Goal: Task Accomplishment & Management: Complete application form

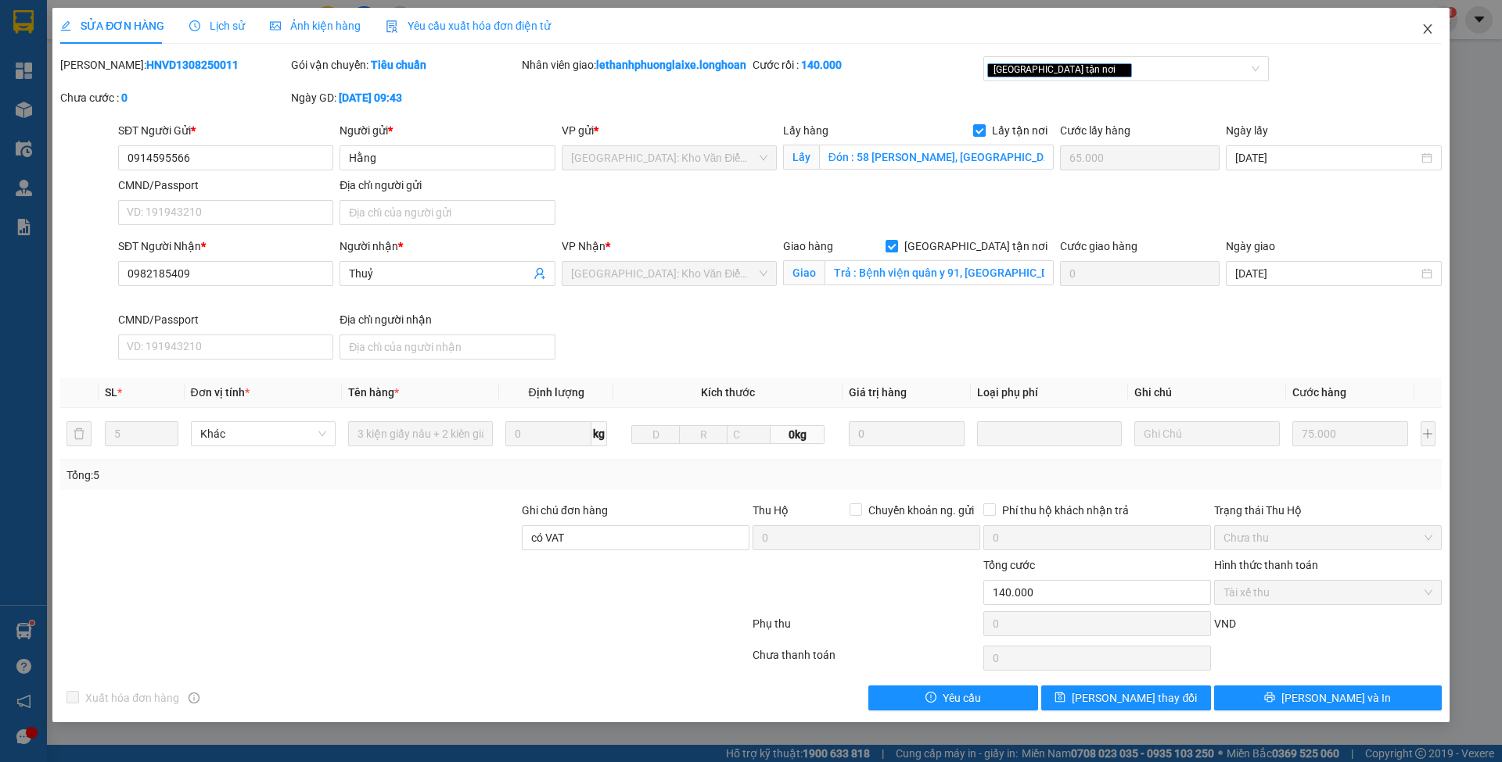
click at [1433, 34] on icon "close" at bounding box center [1427, 29] width 13 height 13
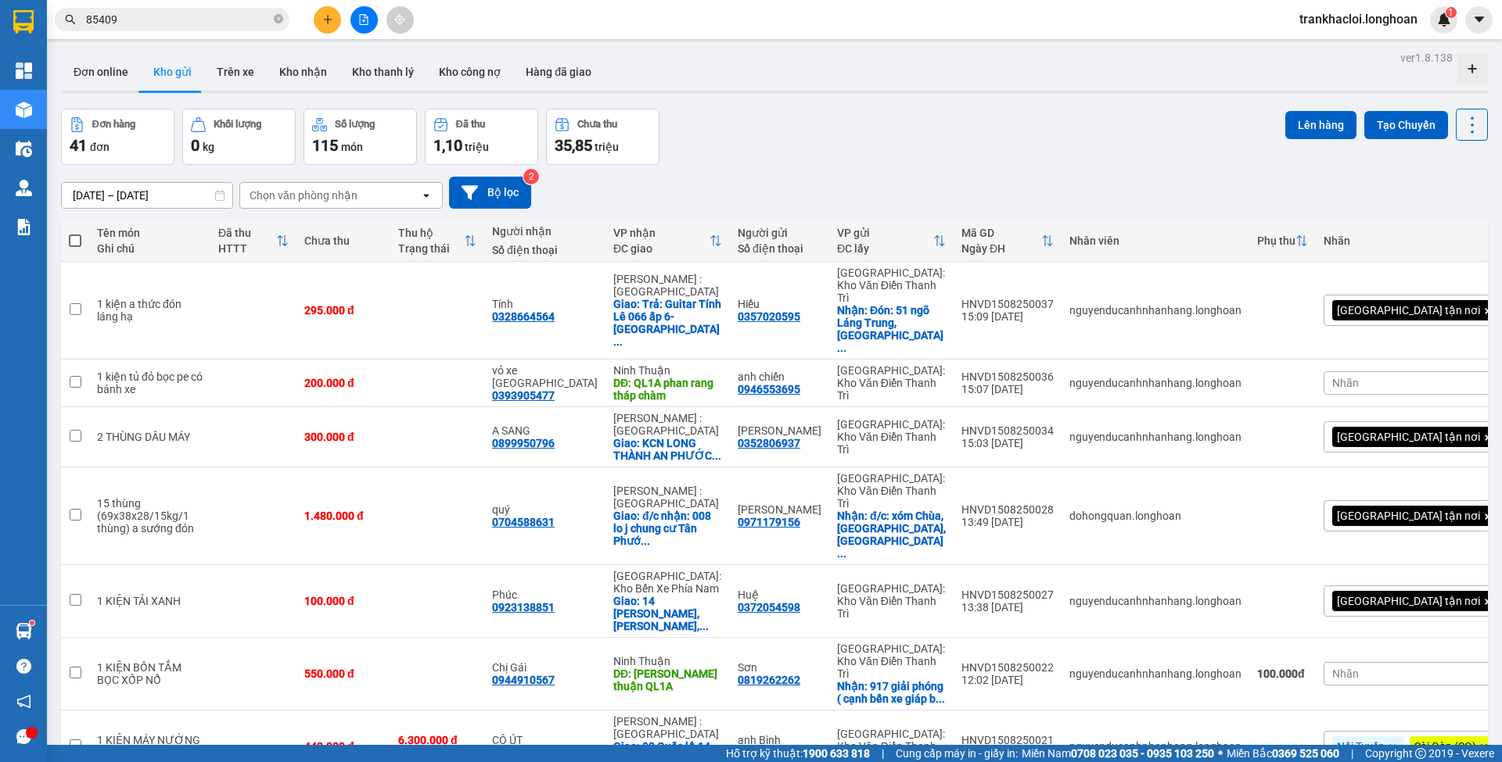
click at [1319, 20] on span "trankhacloi.longhoan" at bounding box center [1357, 19] width 143 height 20
click at [1326, 59] on li "Đăng xuất" at bounding box center [1356, 48] width 145 height 25
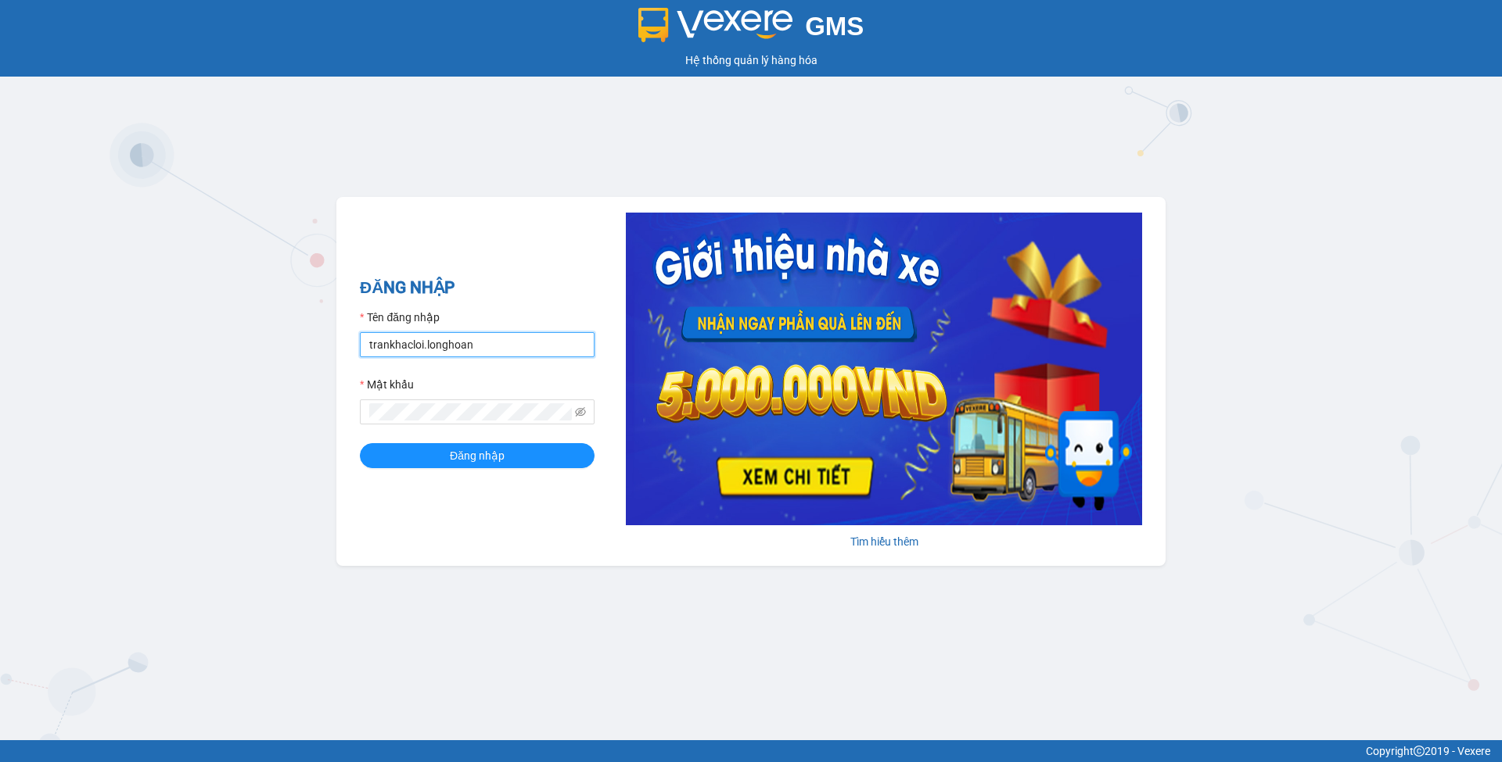
click at [508, 357] on input "trankhacloi.longhoan" at bounding box center [477, 344] width 235 height 25
type input "hue.longhoan"
click at [474, 470] on div "ĐĂNG NHẬP Tên đăng nhập hue.longhoan Mật khẩu Đăng nhập" at bounding box center [477, 381] width 235 height 213
click at [474, 462] on span "Đăng nhập" at bounding box center [477, 455] width 55 height 17
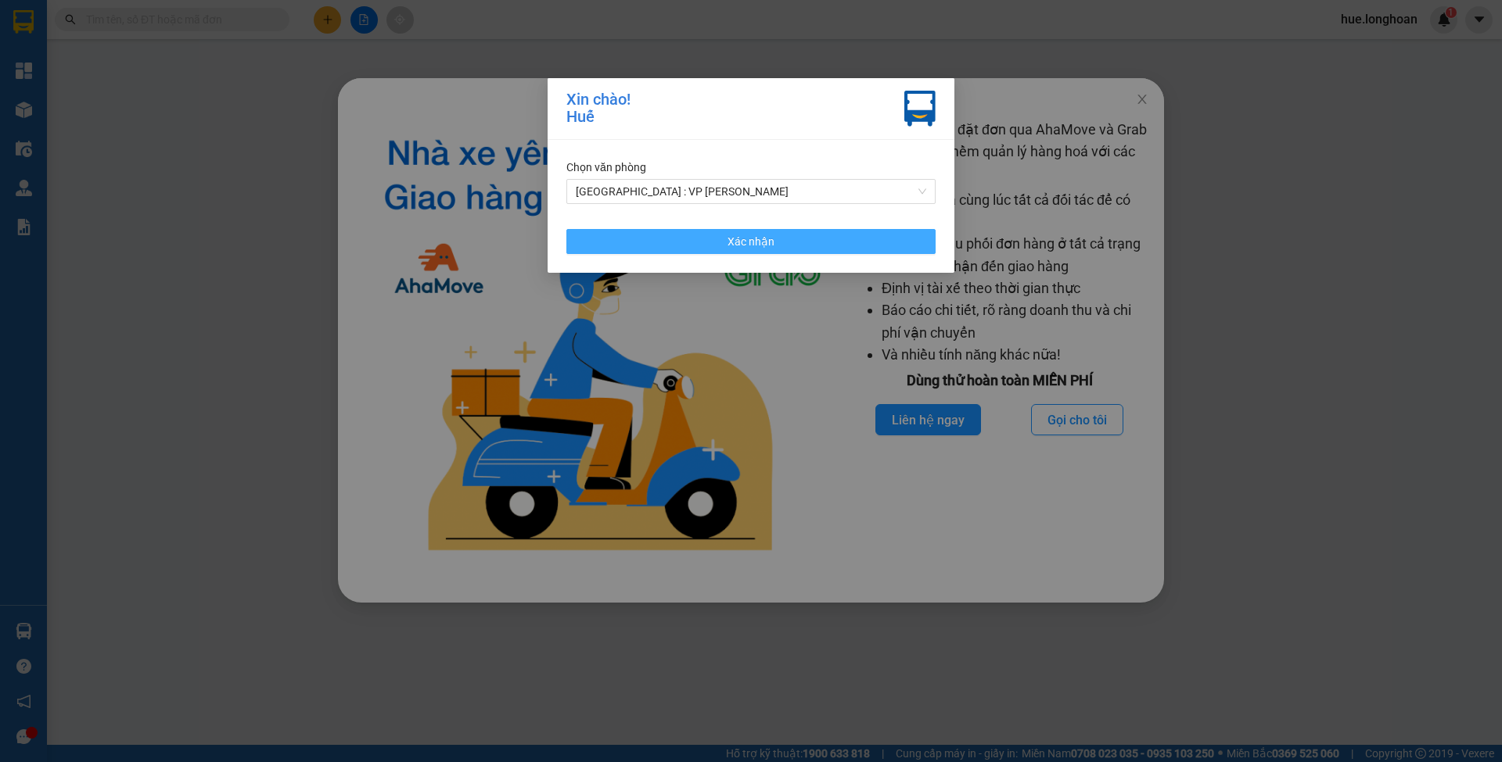
click at [702, 230] on button "Xác nhận" at bounding box center [750, 241] width 369 height 25
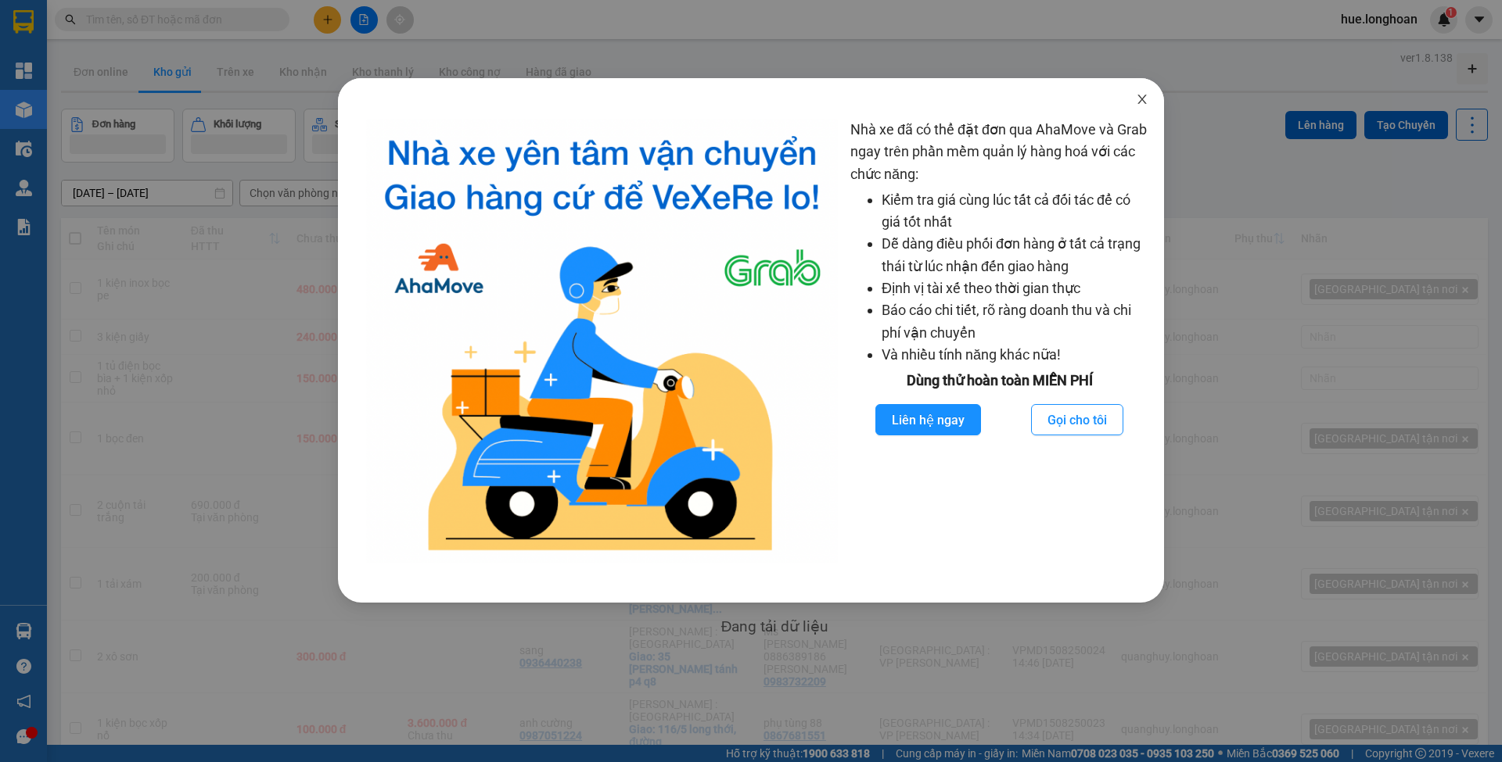
click at [1143, 99] on icon "close" at bounding box center [1142, 99] width 13 height 13
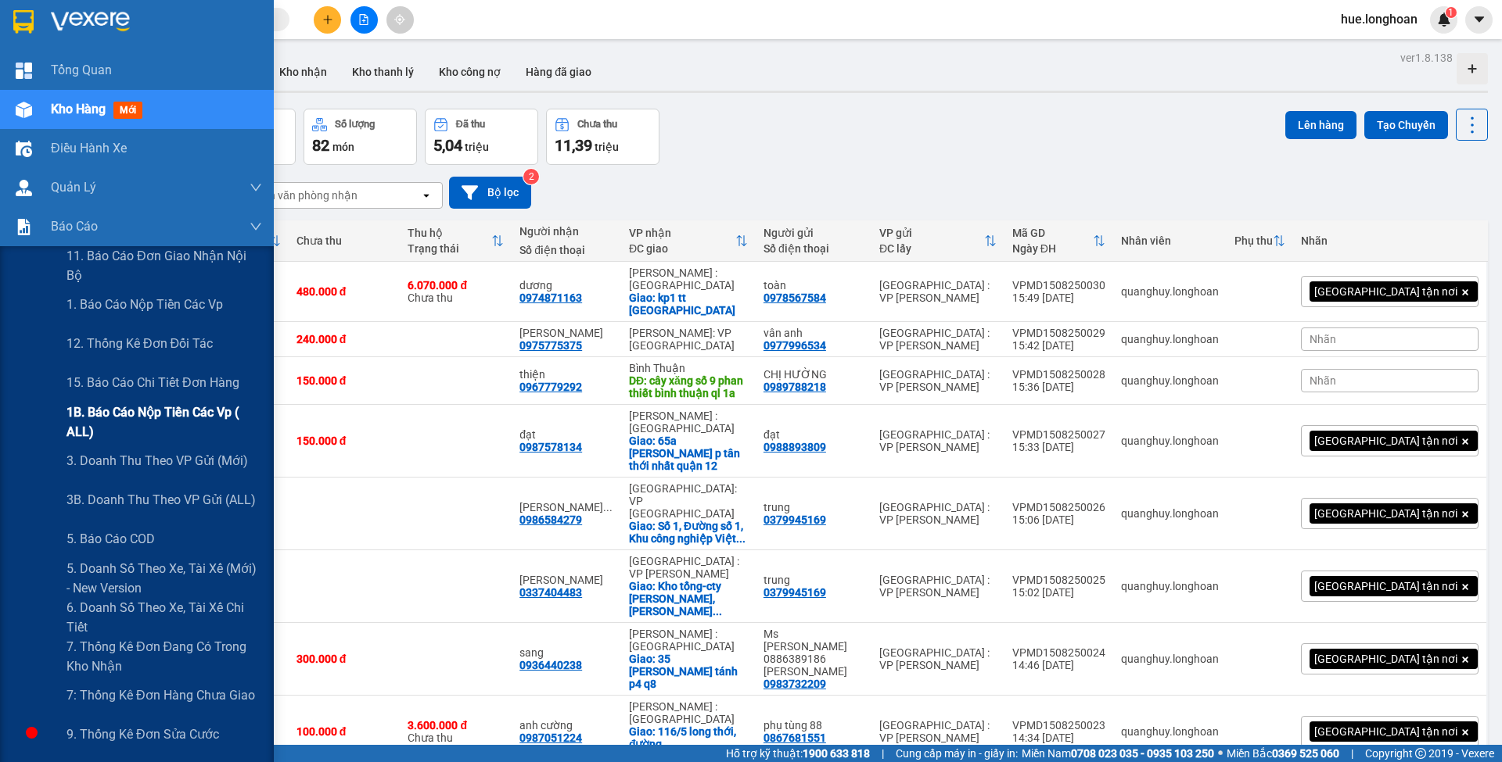
click at [127, 426] on span "1B. Báo cáo nộp tiền các vp ( ALL)" at bounding box center [164, 422] width 196 height 39
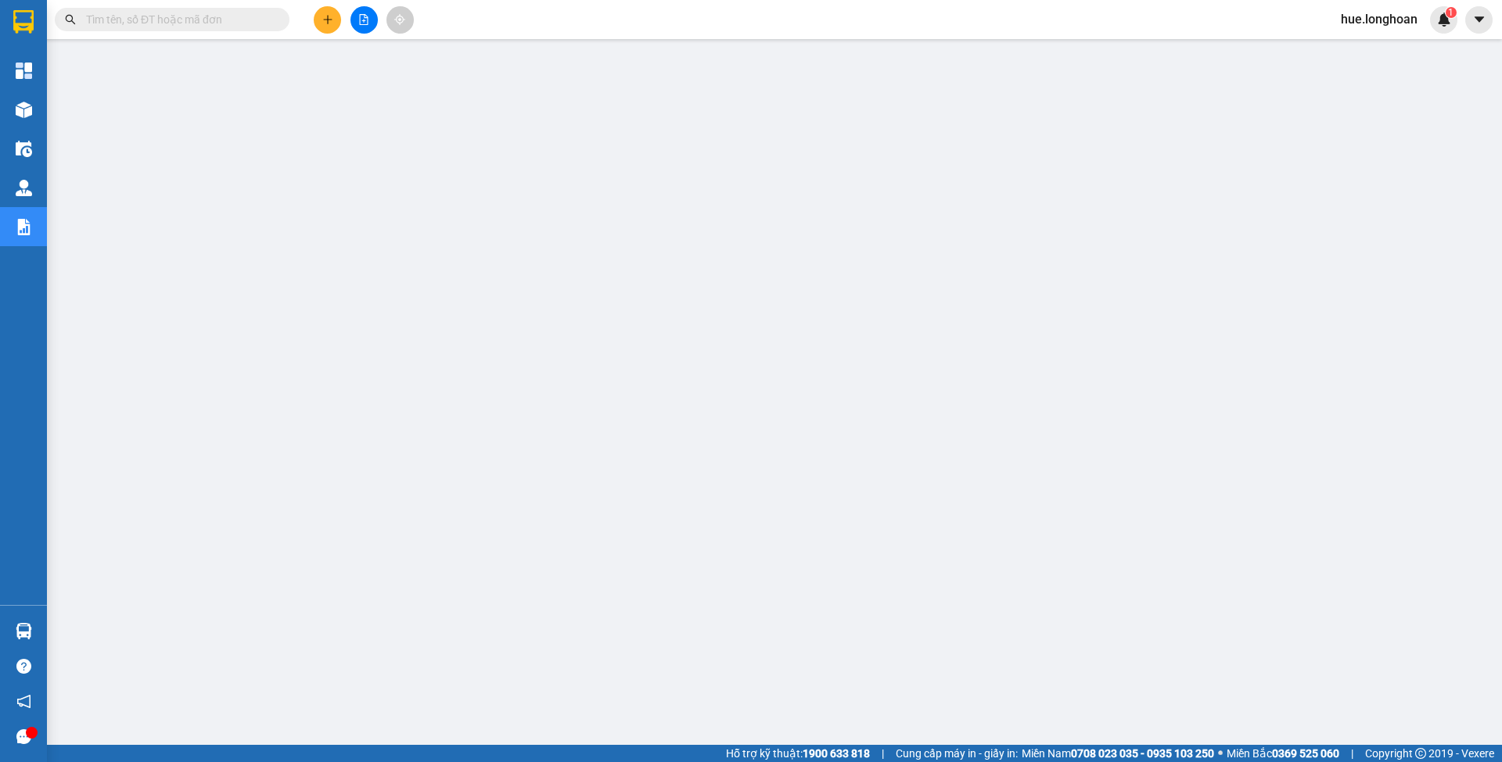
click at [264, 19] on input "text" at bounding box center [178, 19] width 185 height 17
paste input "HCMQ92307250010"
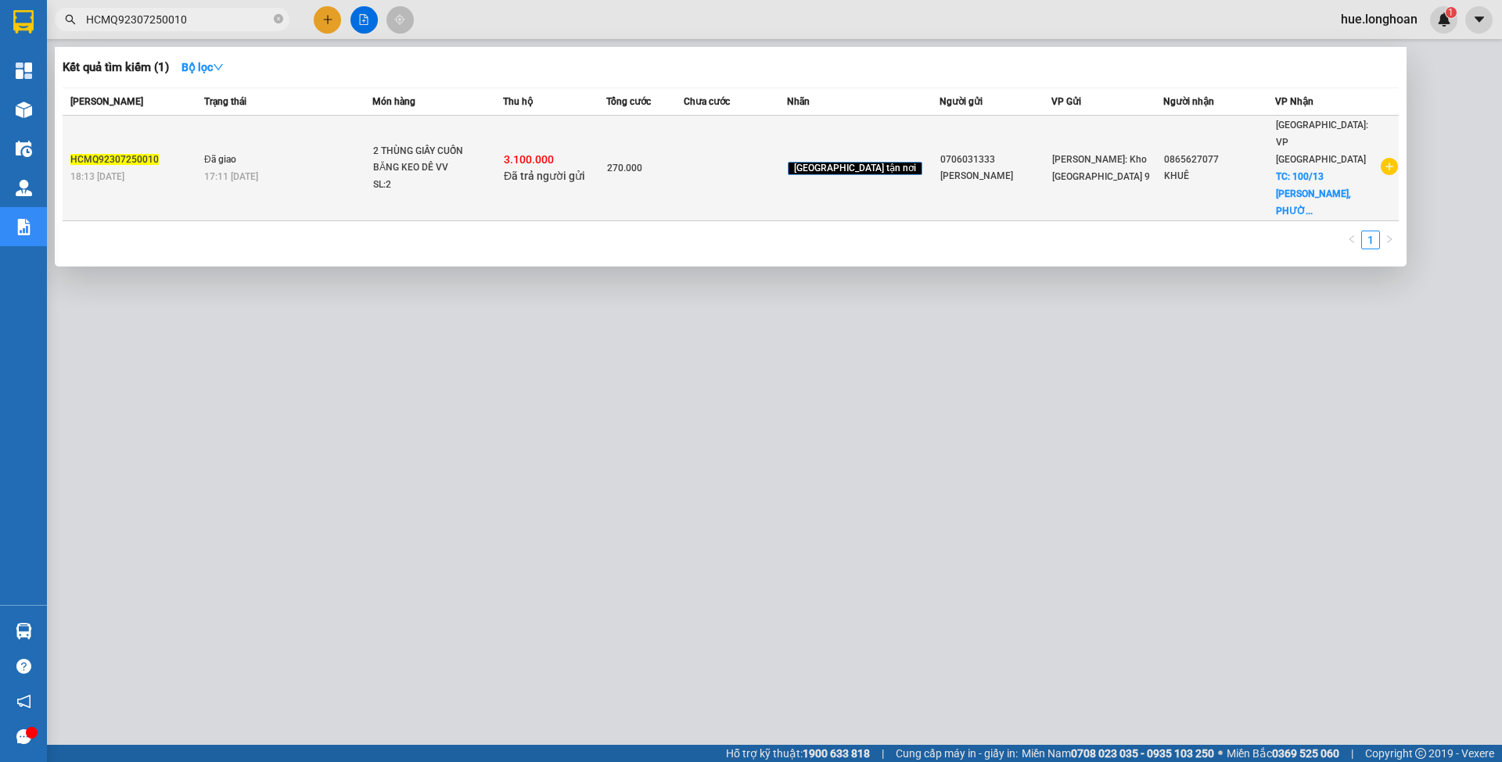
type input "HCMQ92307250010"
click at [655, 164] on td "270.000" at bounding box center [644, 169] width 77 height 106
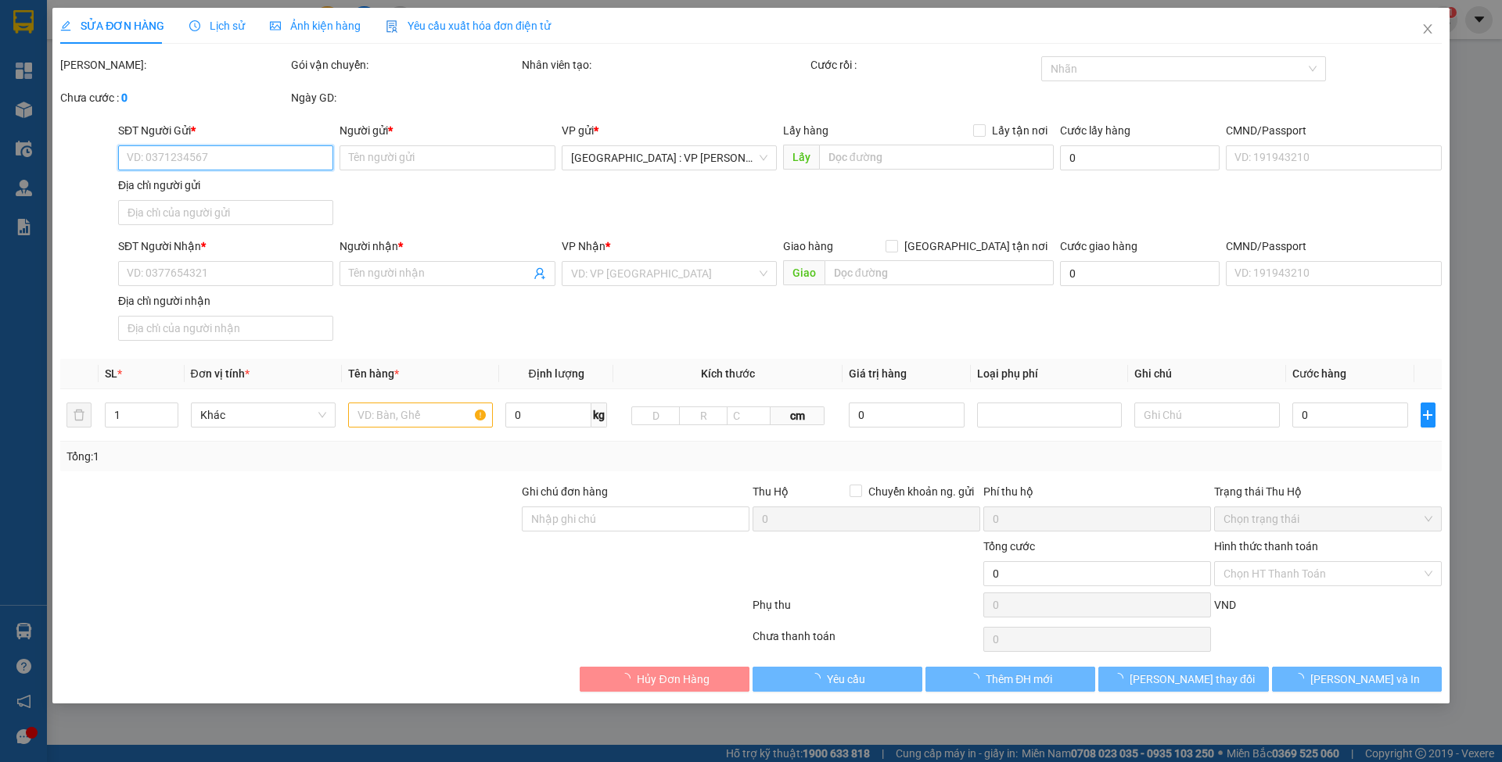
type input "0706031333"
type input "[PERSON_NAME]"
type input "0865627077"
type input "KHUÊ"
checkbox input "true"
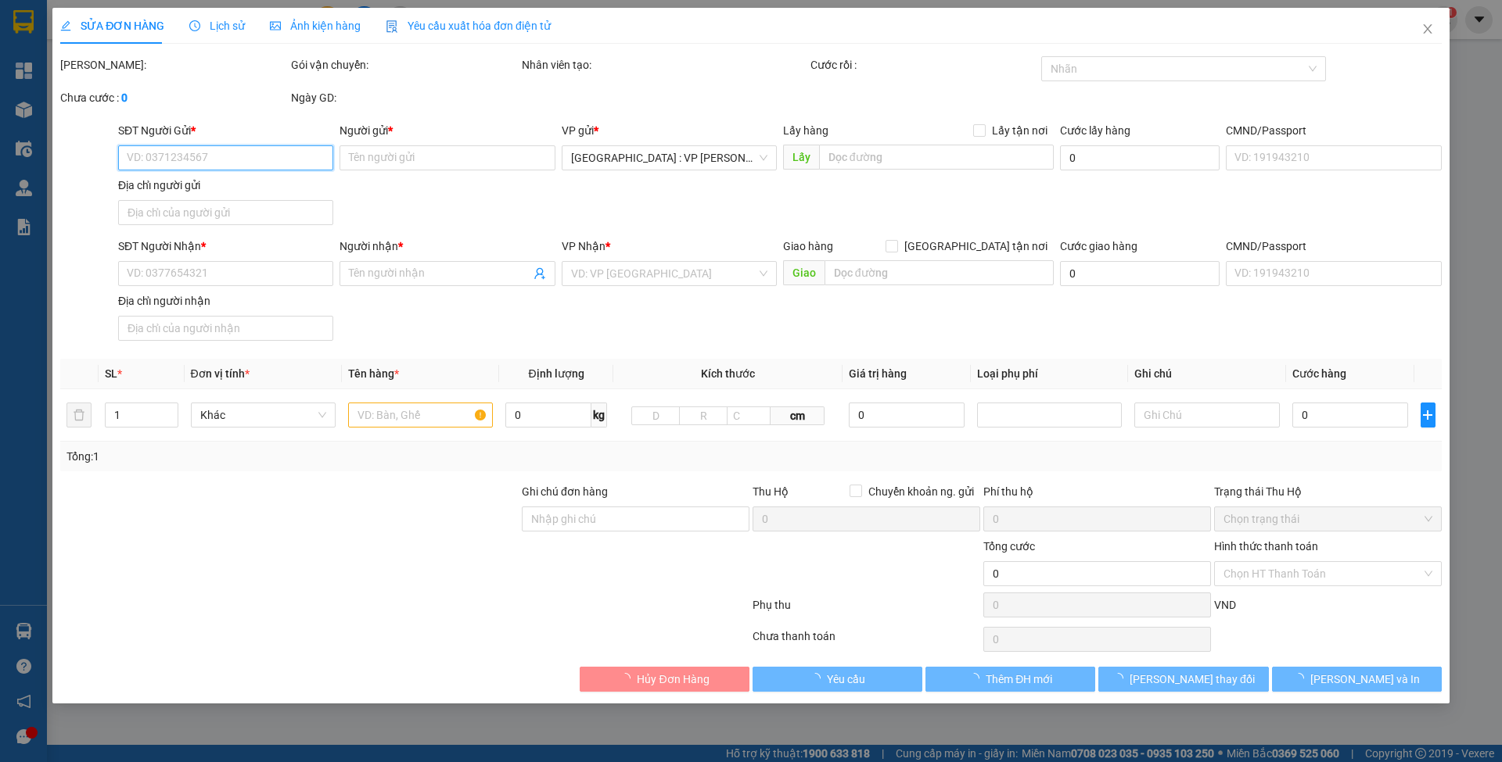
type input "100/13 [PERSON_NAME], [GEOGRAPHIC_DATA][PERSON_NAME], [GEOGRAPHIC_DATA]"
type input "nhận theo kiện-giao nguyên kiên-hư hỏng không chịu trách nhiệm"
checkbox input "true"
type input "3.100.000"
type input "20.000"
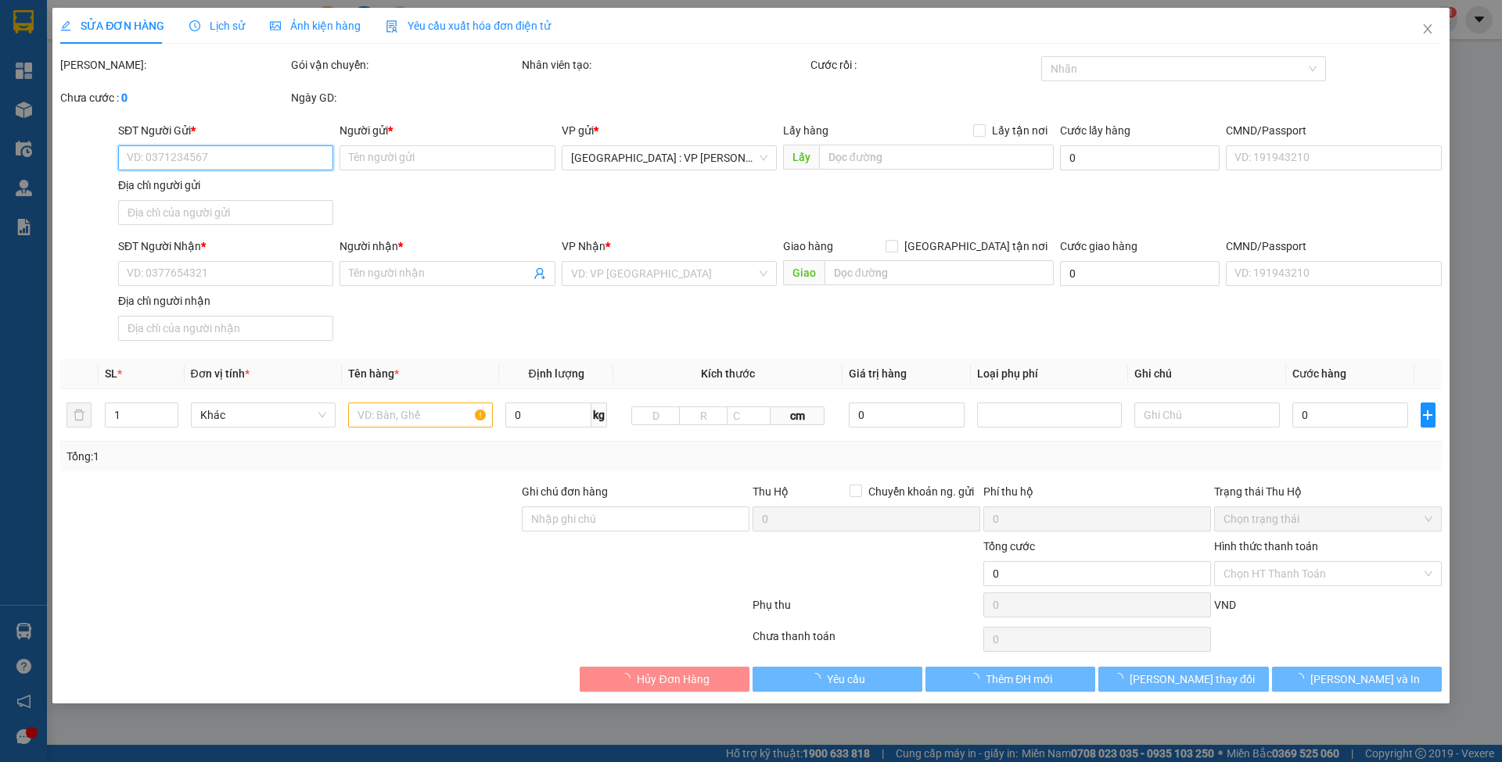
type input "270.000"
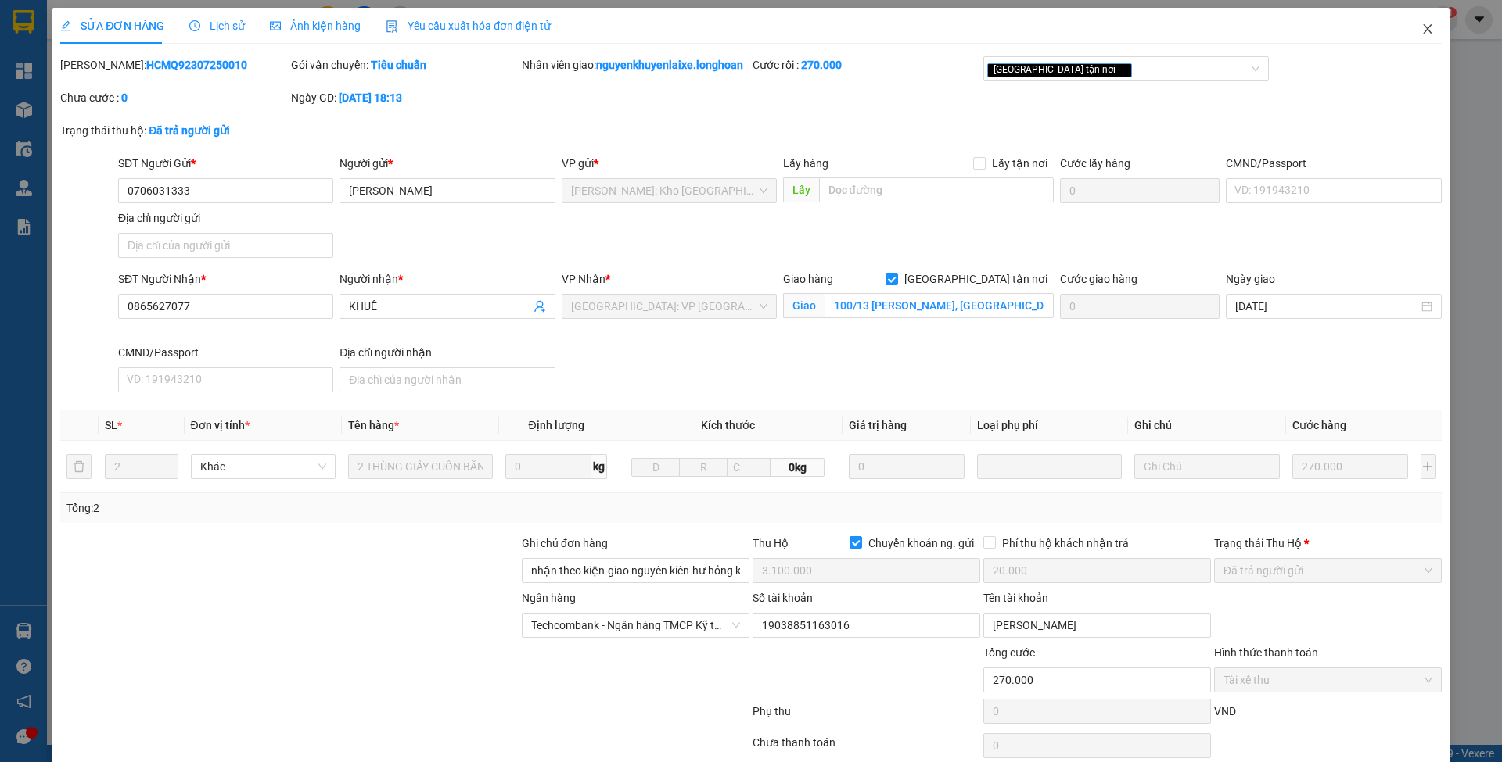
drag, startPoint x: 1416, startPoint y: 30, endPoint x: 1304, endPoint y: 34, distance: 111.9
click at [1421, 30] on icon "close" at bounding box center [1427, 29] width 13 height 13
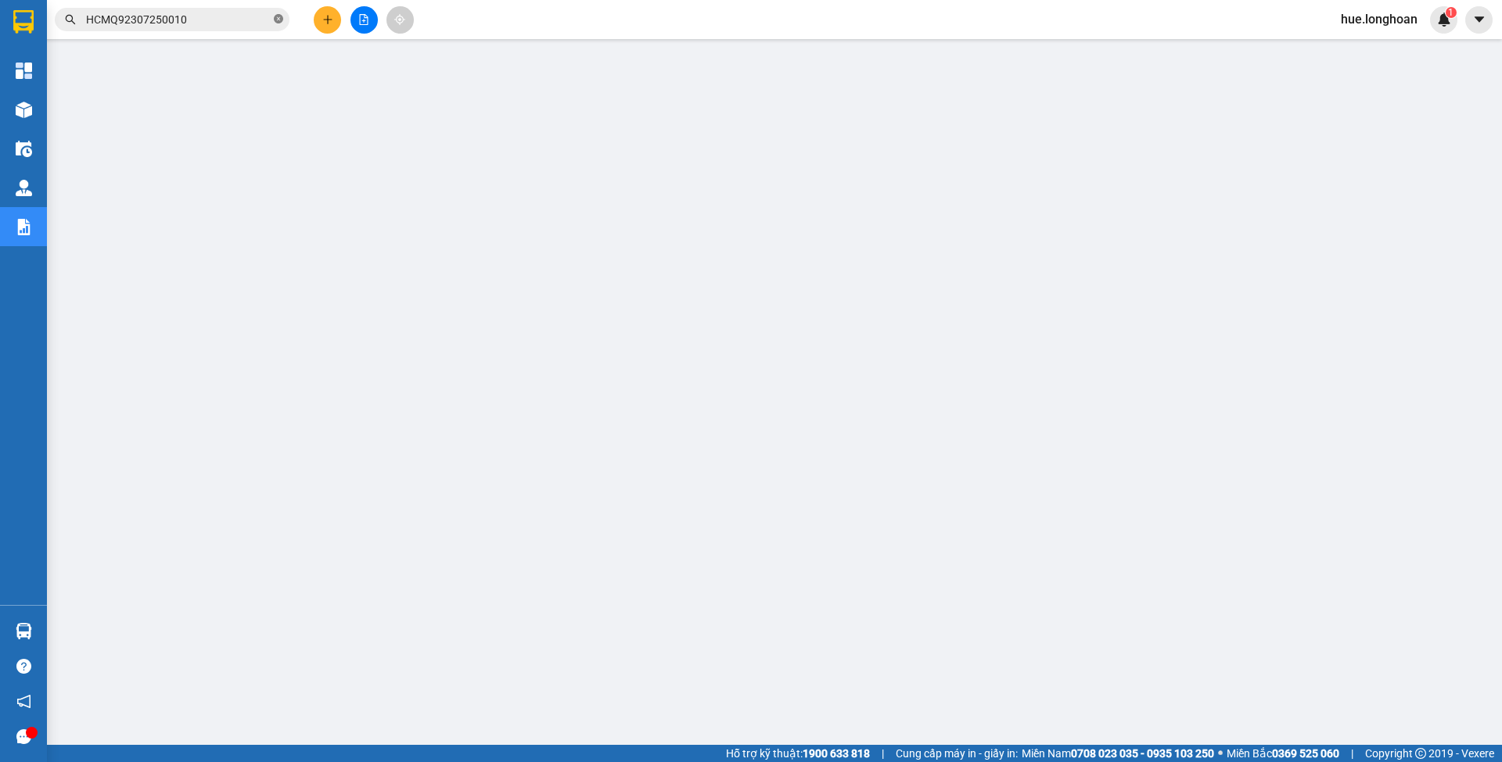
click at [278, 20] on icon "close-circle" at bounding box center [278, 18] width 9 height 9
paste input "HNHD2407250020"
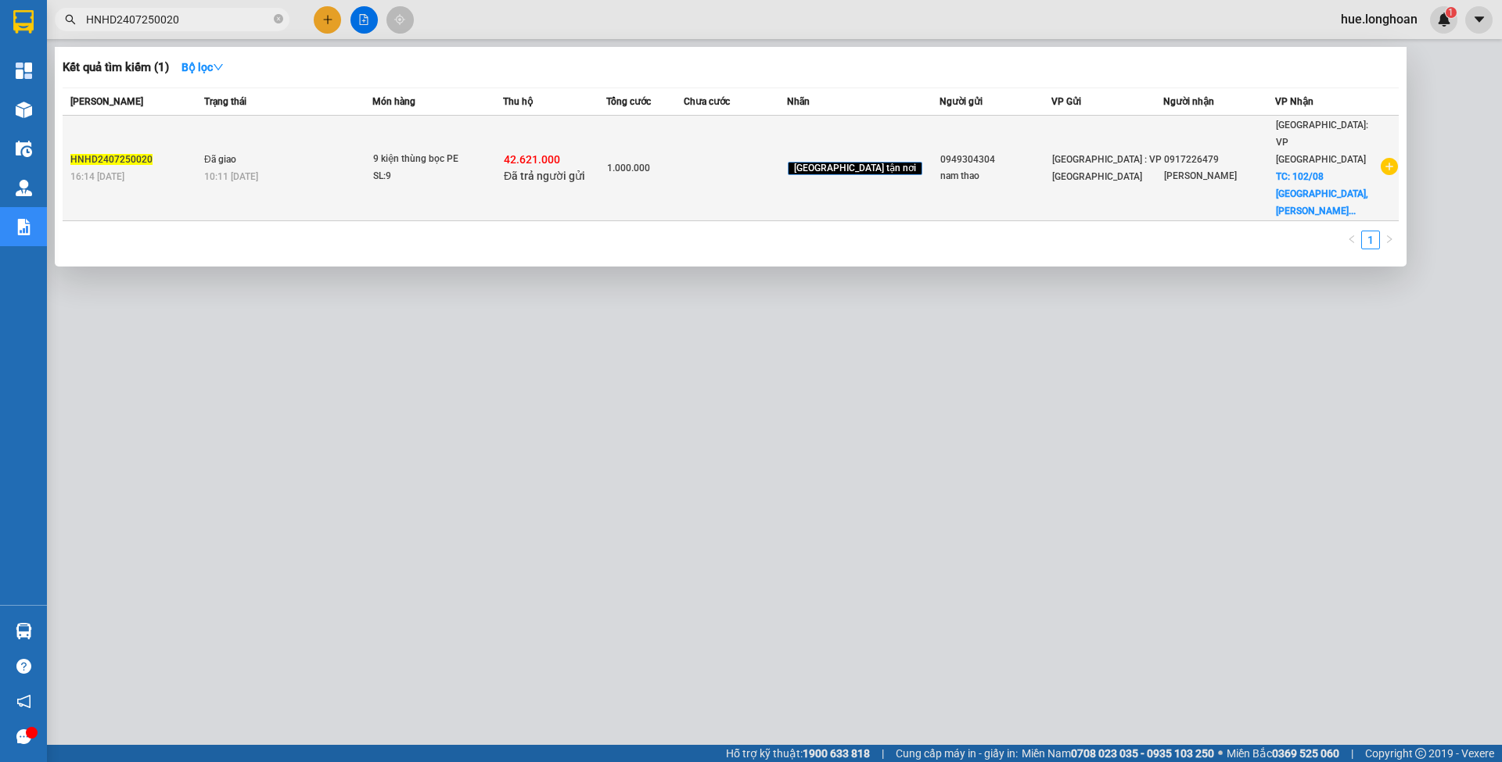
type input "HNHD2407250020"
click at [683, 136] on td "1.000.000" at bounding box center [644, 169] width 77 height 106
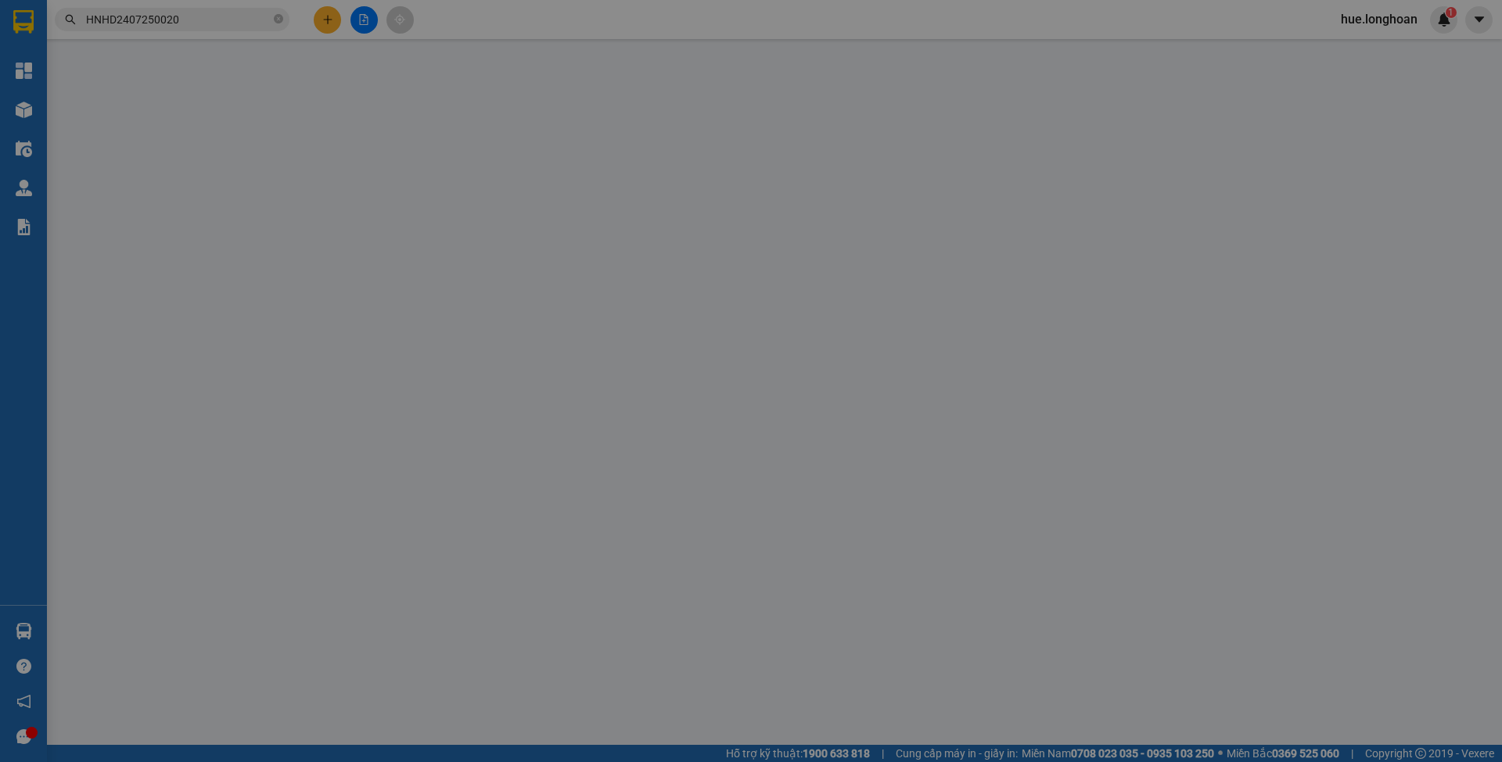
type input "0949304304"
type input "nam thao"
type input "0917226479"
type input "[PERSON_NAME]"
checkbox input "true"
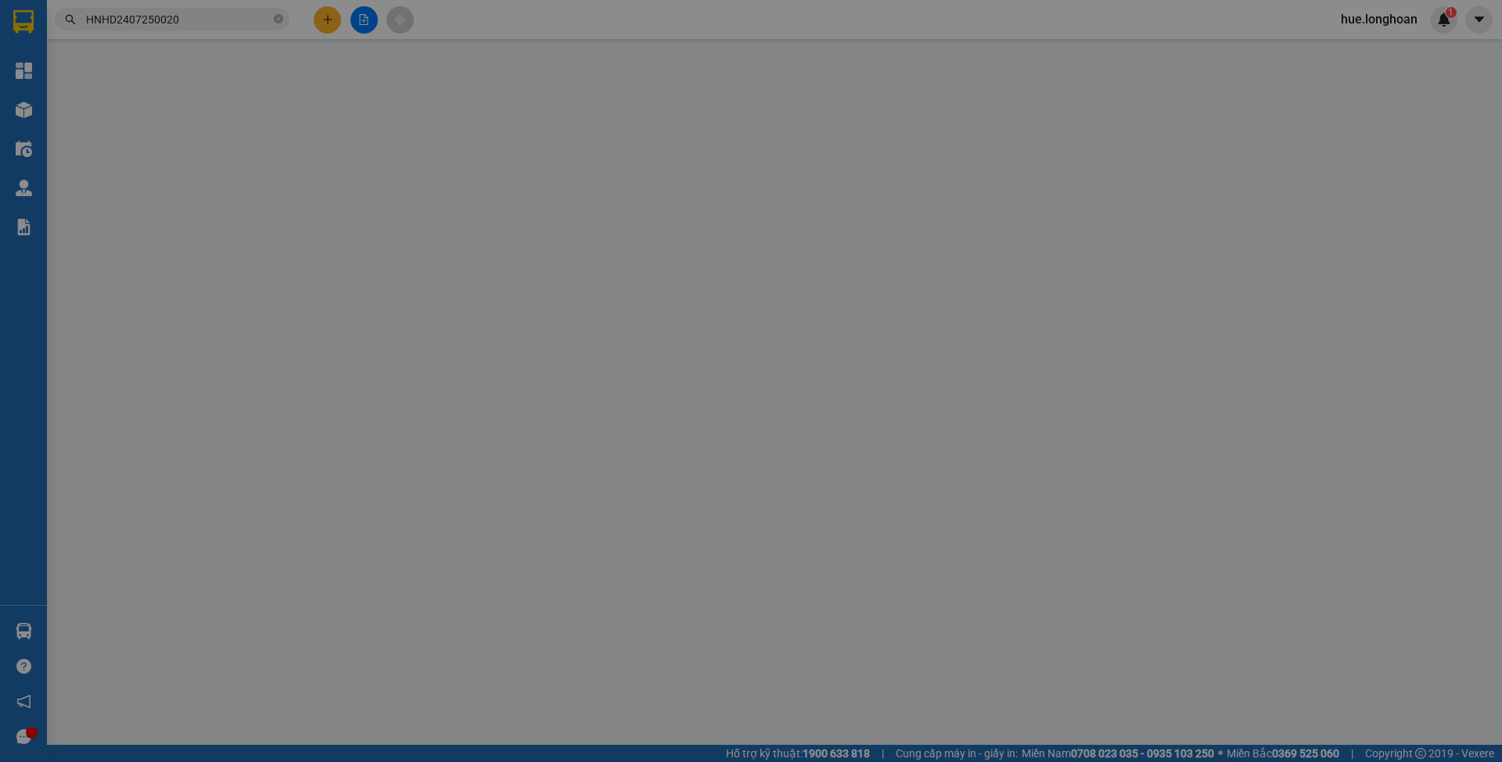
type input "102/08 [GEOGRAPHIC_DATA], [GEOGRAPHIC_DATA] , [GEOGRAPHIC_DATA]"
checkbox input "true"
type input "42.621.000"
type input "90.000"
type input "1.000.000"
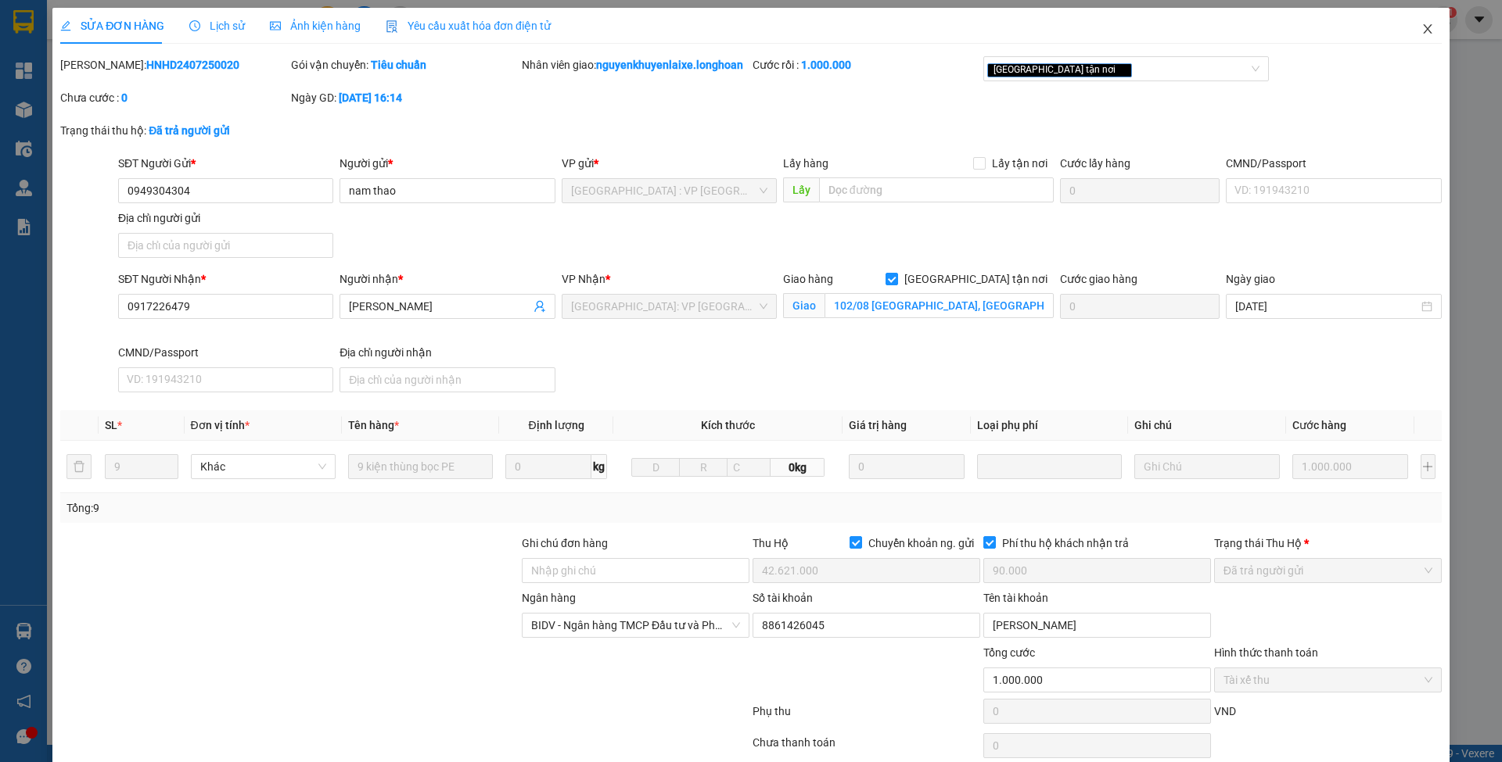
click at [1416, 11] on span "Close" at bounding box center [1427, 30] width 44 height 44
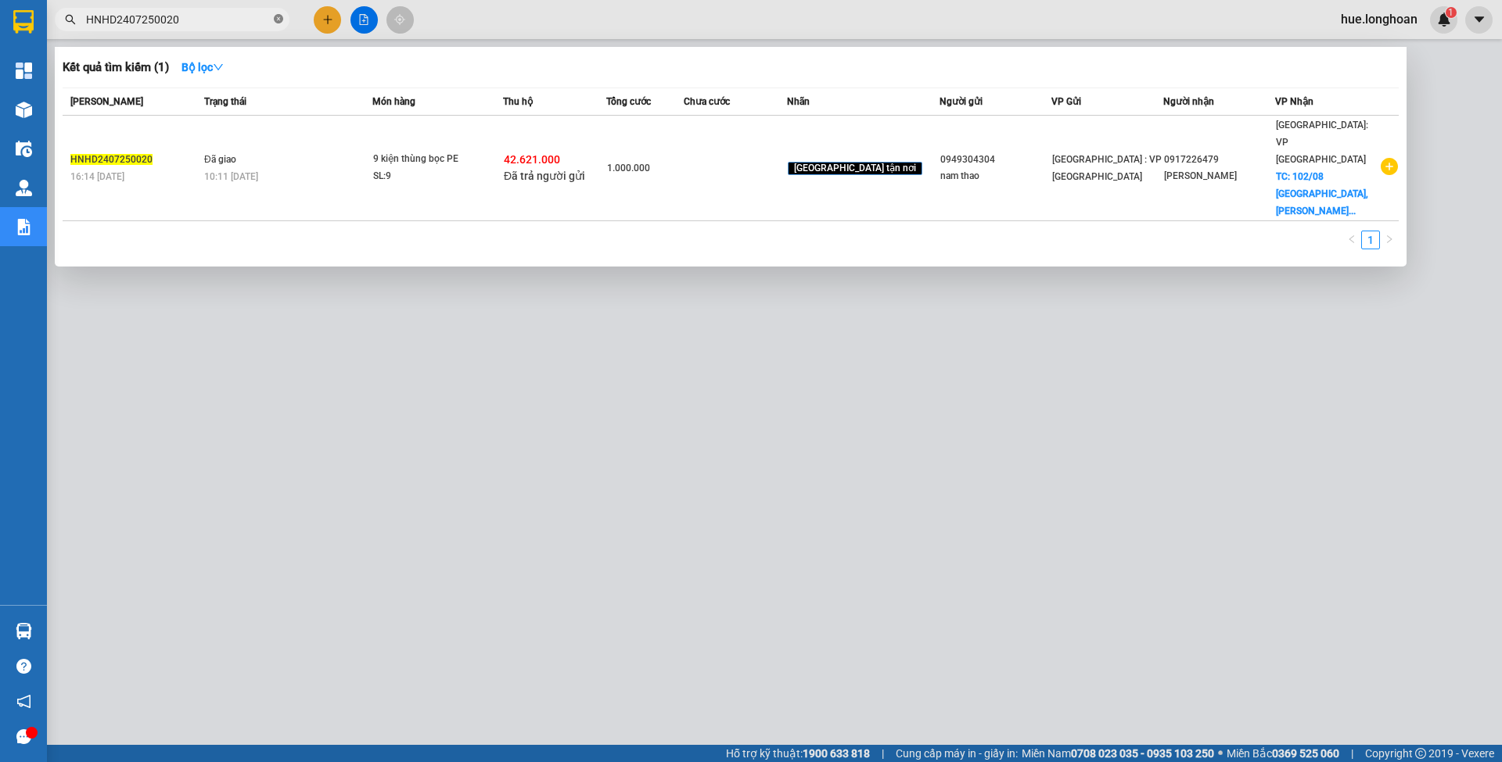
click at [277, 20] on icon "close-circle" at bounding box center [278, 18] width 9 height 9
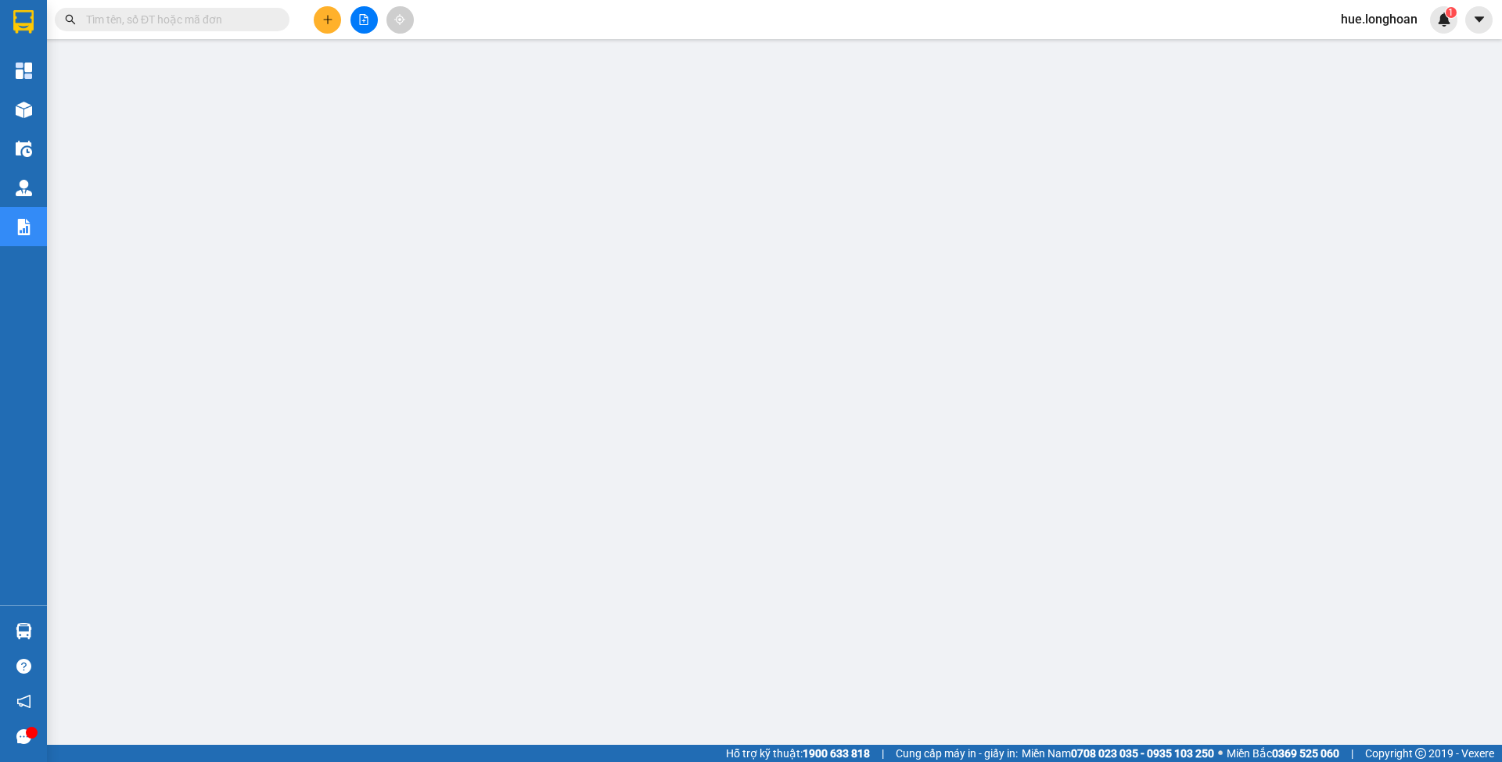
paste input "HCMQ92507250007"
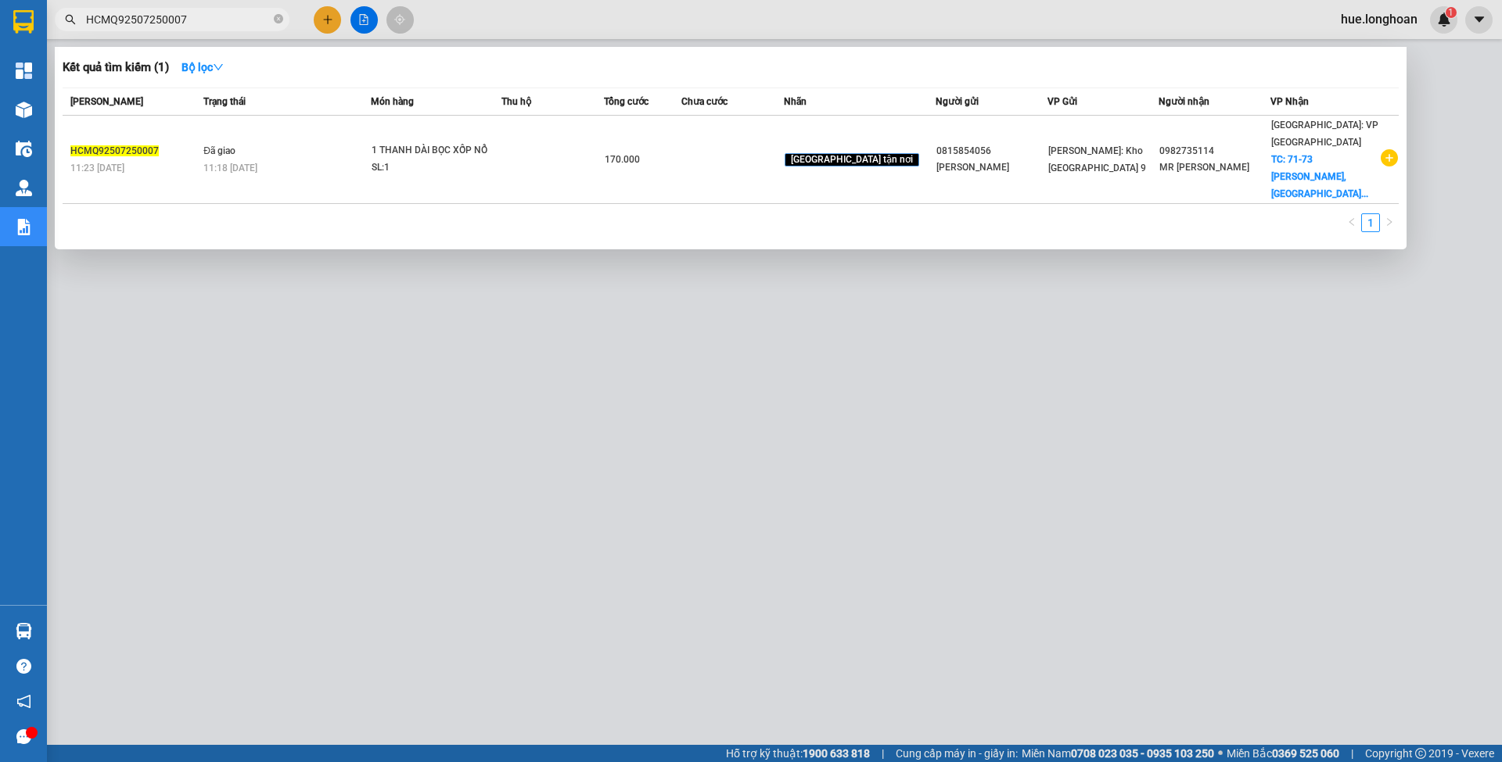
type input "HCMQ92507250007"
click at [275, 17] on icon "close-circle" at bounding box center [278, 18] width 9 height 9
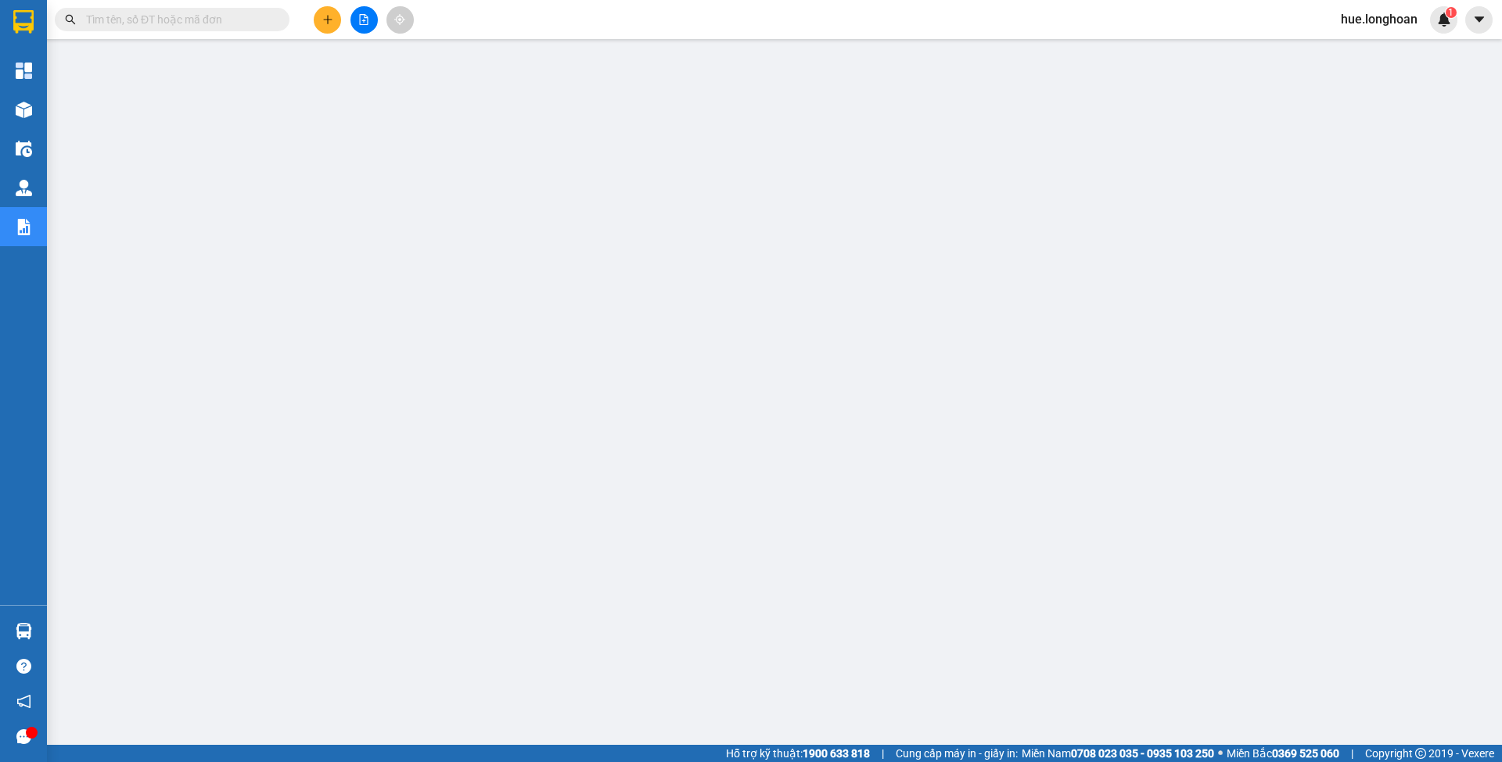
paste input "HNVD2607250036"
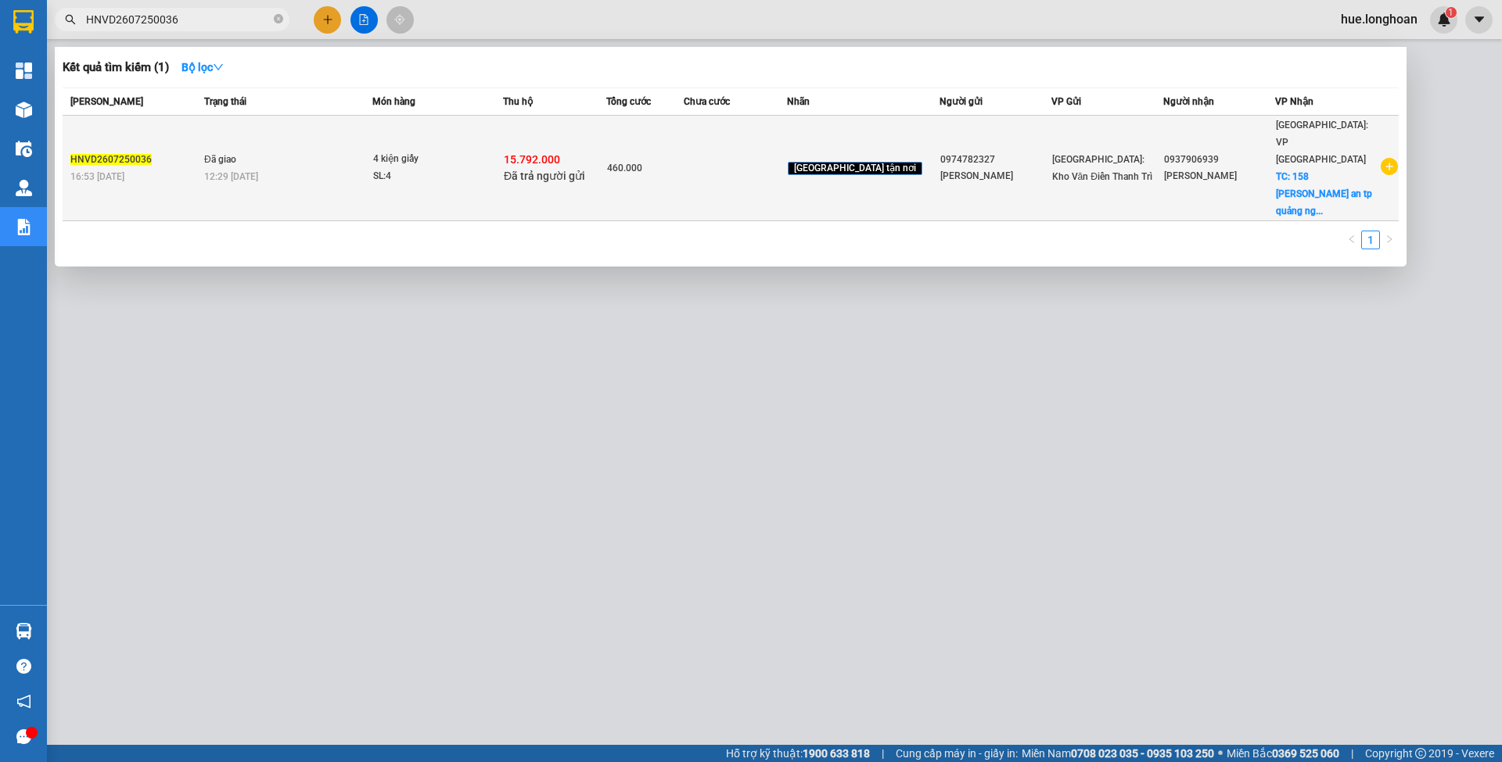
type input "HNVD2607250036"
click at [729, 156] on td at bounding box center [734, 169] width 103 height 106
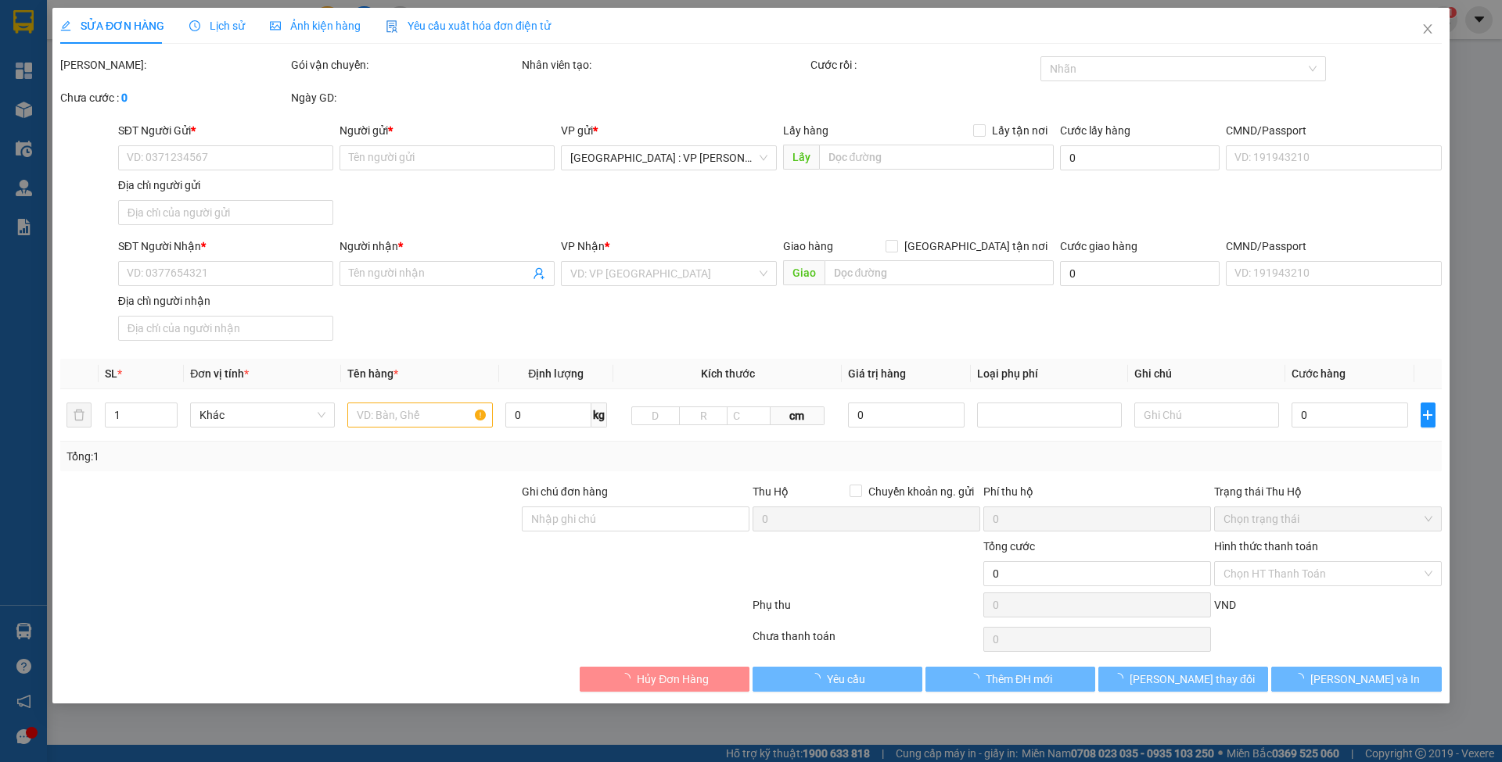
type input "0974782327"
type input "[PERSON_NAME]"
type input "0937906939"
type input "[PERSON_NAME]"
checkbox input "true"
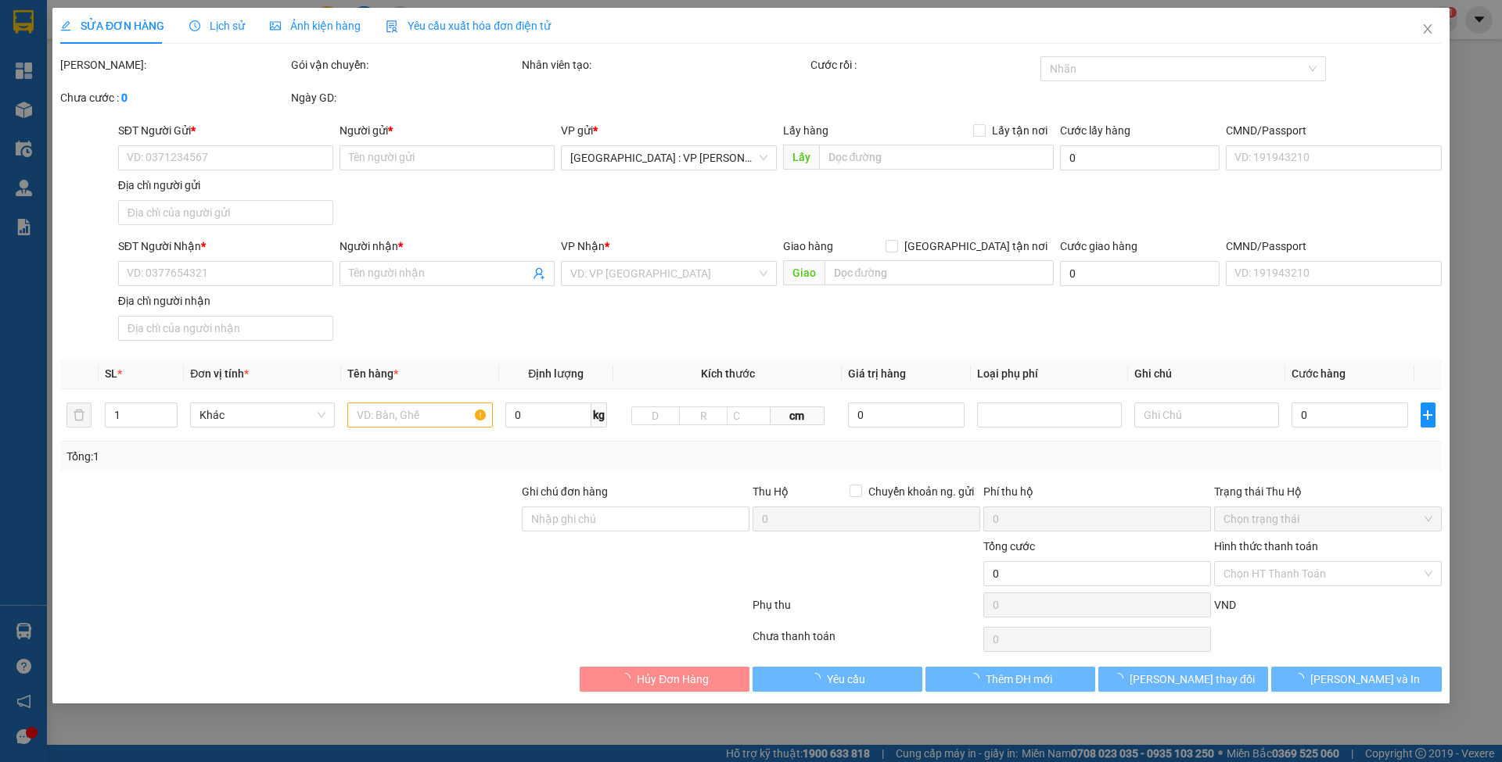
type input "158 [PERSON_NAME] an [GEOGRAPHIC_DATA]"
type input "HÀNG DỄ MÓP MÉO CHÚ Ý BỐC XẾP CẨN THẬN KHÔNG ĐÈ HÀNG ( HƯ VỠ KHÔNG ĐỀN GIÁ TRỊ …"
checkbox input "true"
type input "15.792.000"
type input "35.000"
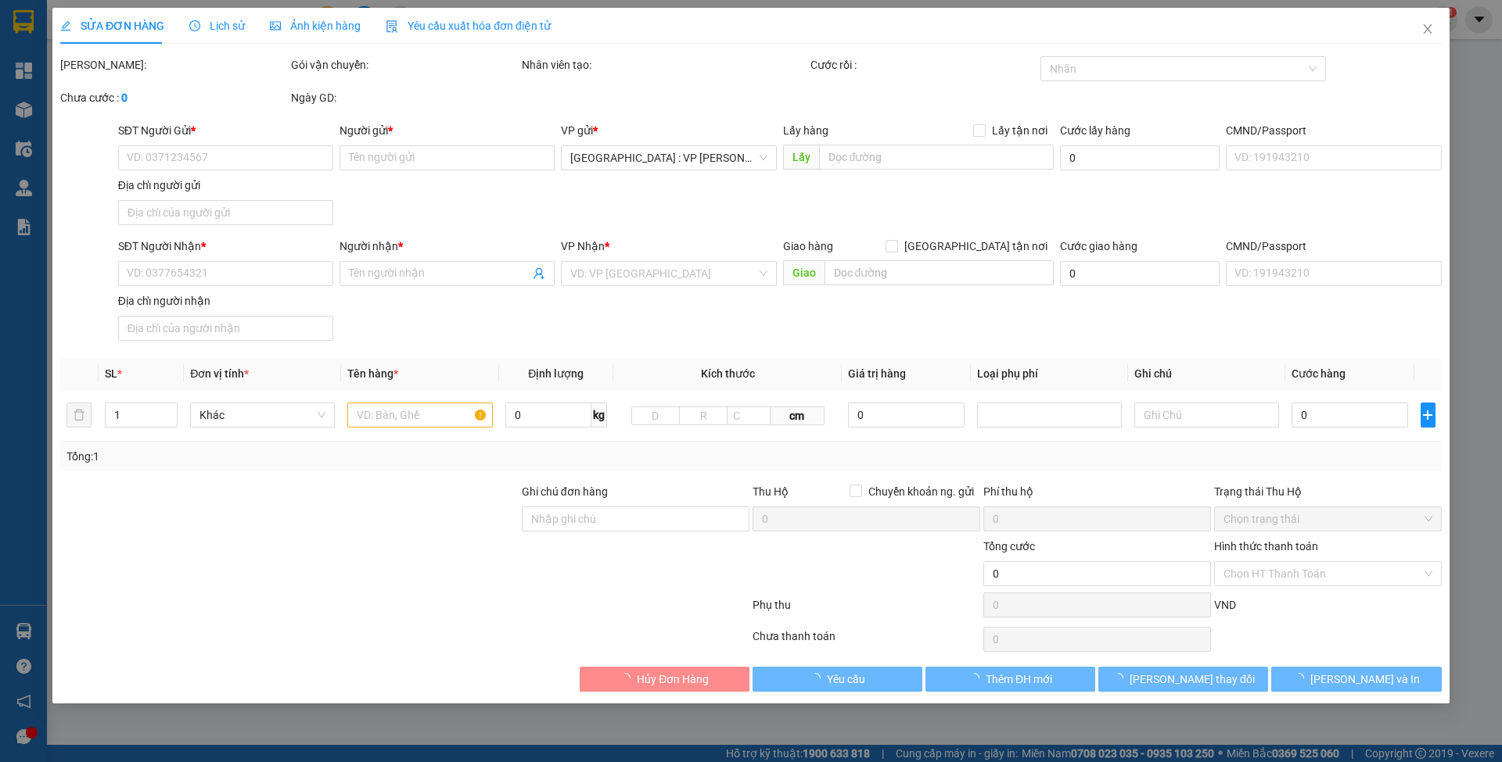
type input "460.000"
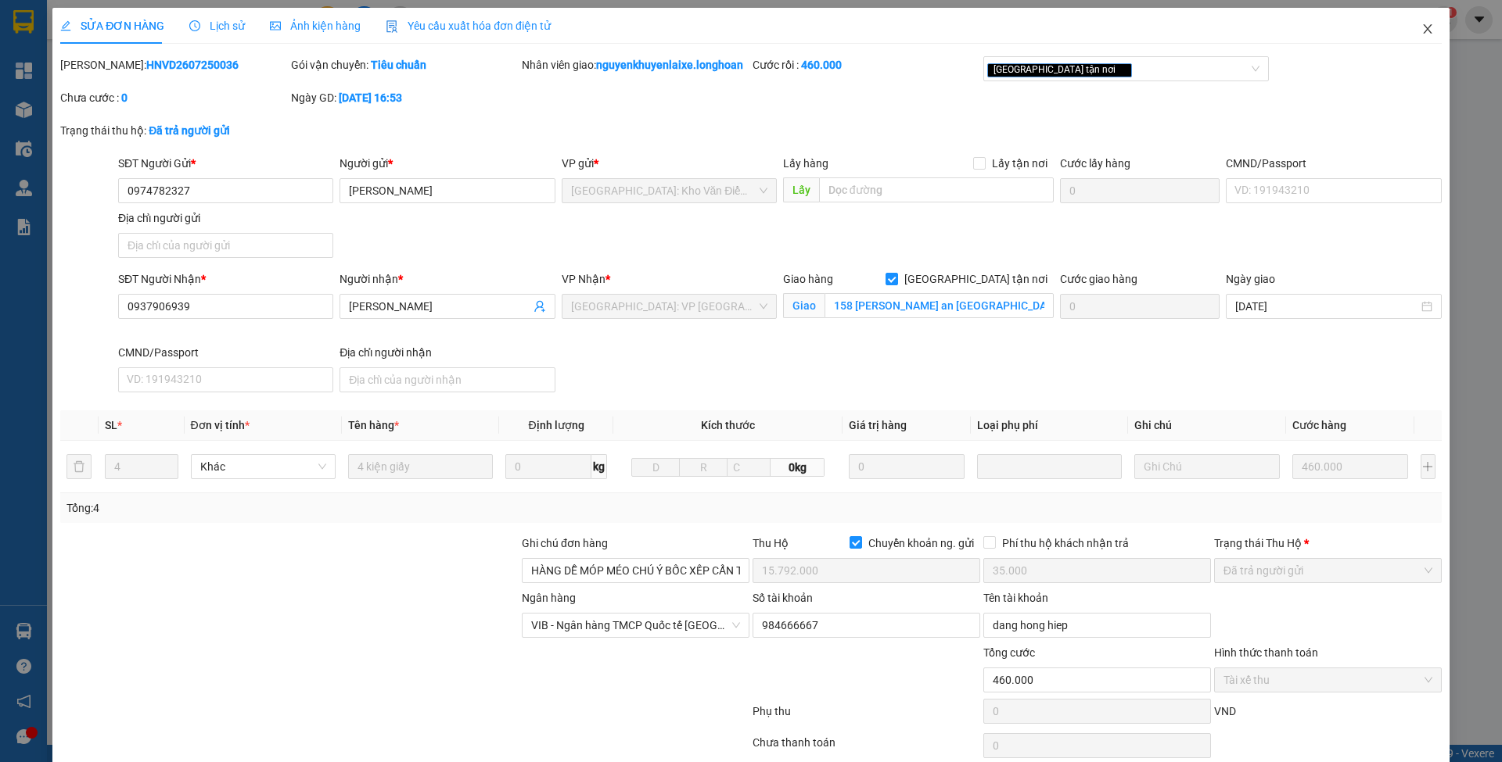
click at [1421, 34] on icon "close" at bounding box center [1427, 29] width 13 height 13
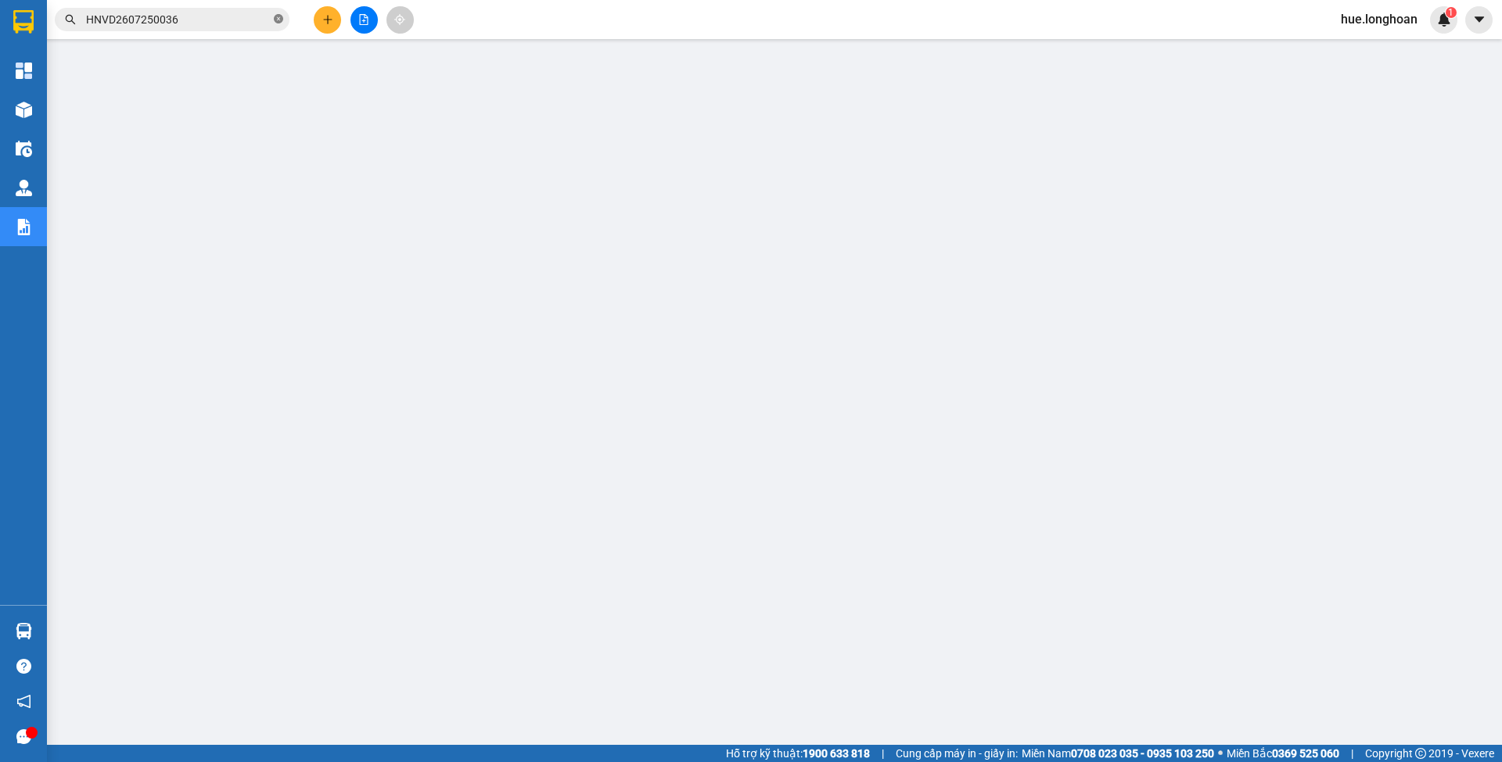
click at [280, 22] on icon "close-circle" at bounding box center [278, 18] width 9 height 9
paste input "HNHD2807250015"
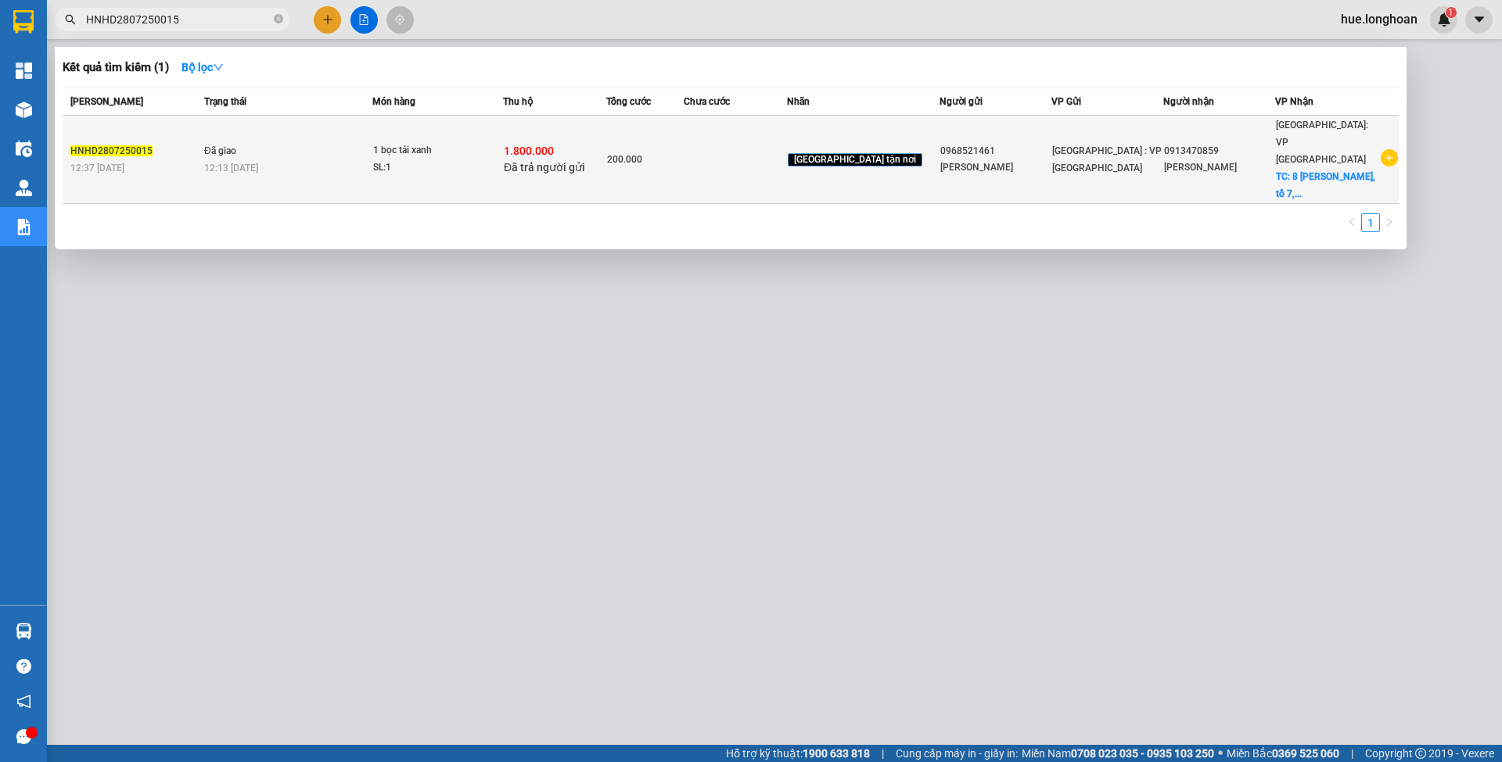
type input "HNHD2807250015"
click at [757, 171] on td at bounding box center [734, 160] width 103 height 88
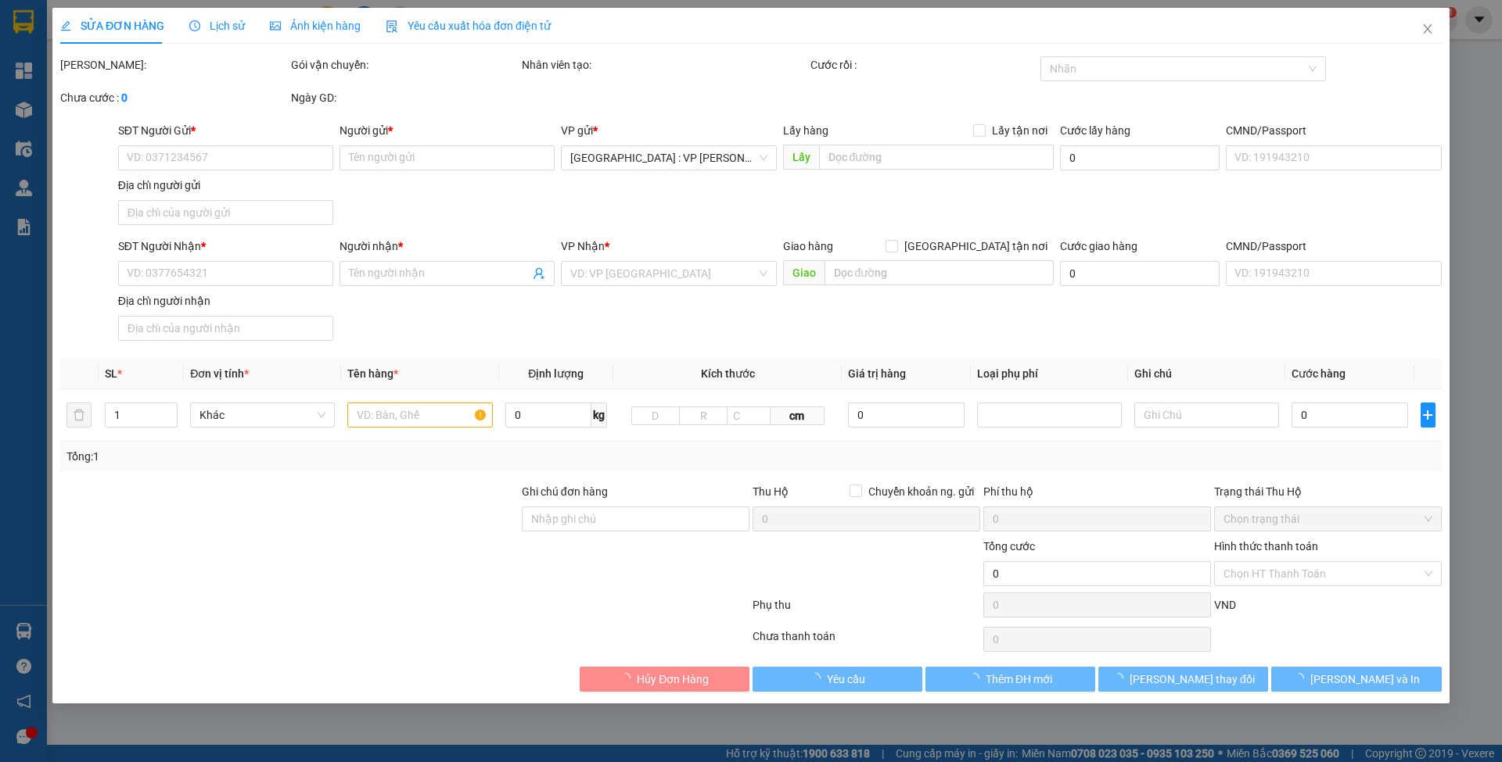
type input "0968521461"
type input "[PERSON_NAME]"
type input "0913470859"
type input "[PERSON_NAME]"
checkbox input "true"
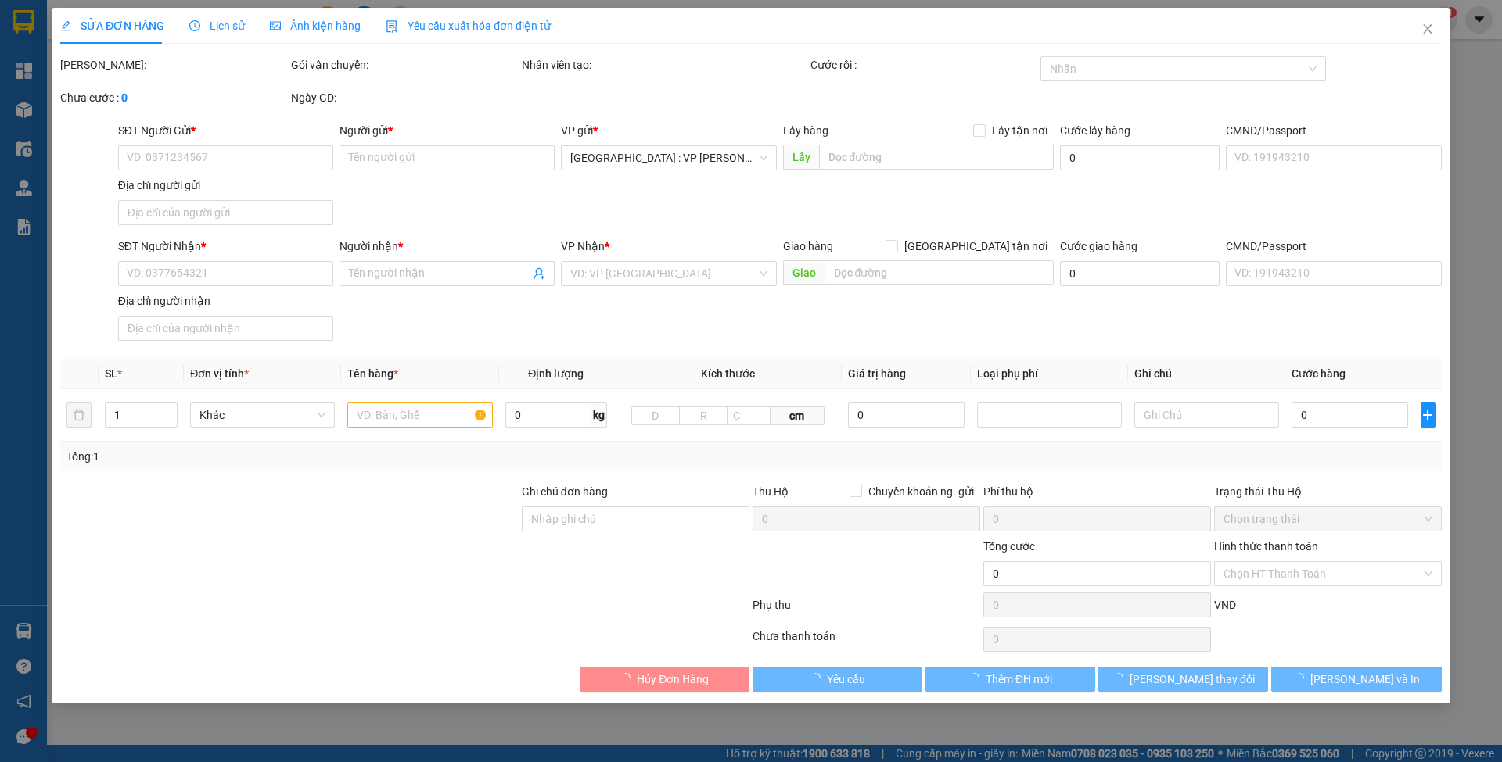
type input "8 [PERSON_NAME], tổ 7, Chánh Lộ, [GEOGRAPHIC_DATA]"
checkbox input "true"
type input "1.800.000"
type input "20.000"
type input "200.000"
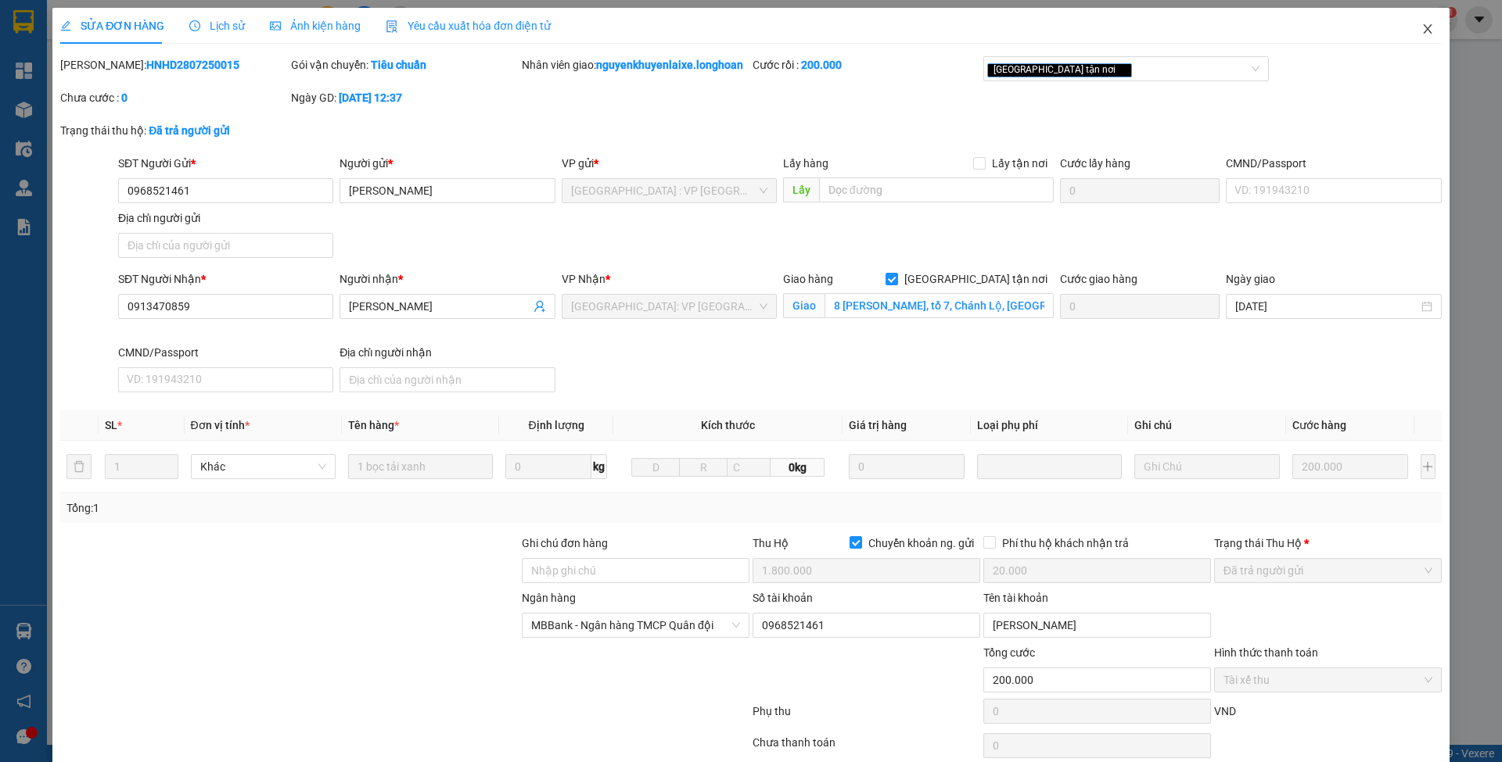
click at [1405, 31] on span "Close" at bounding box center [1427, 30] width 44 height 44
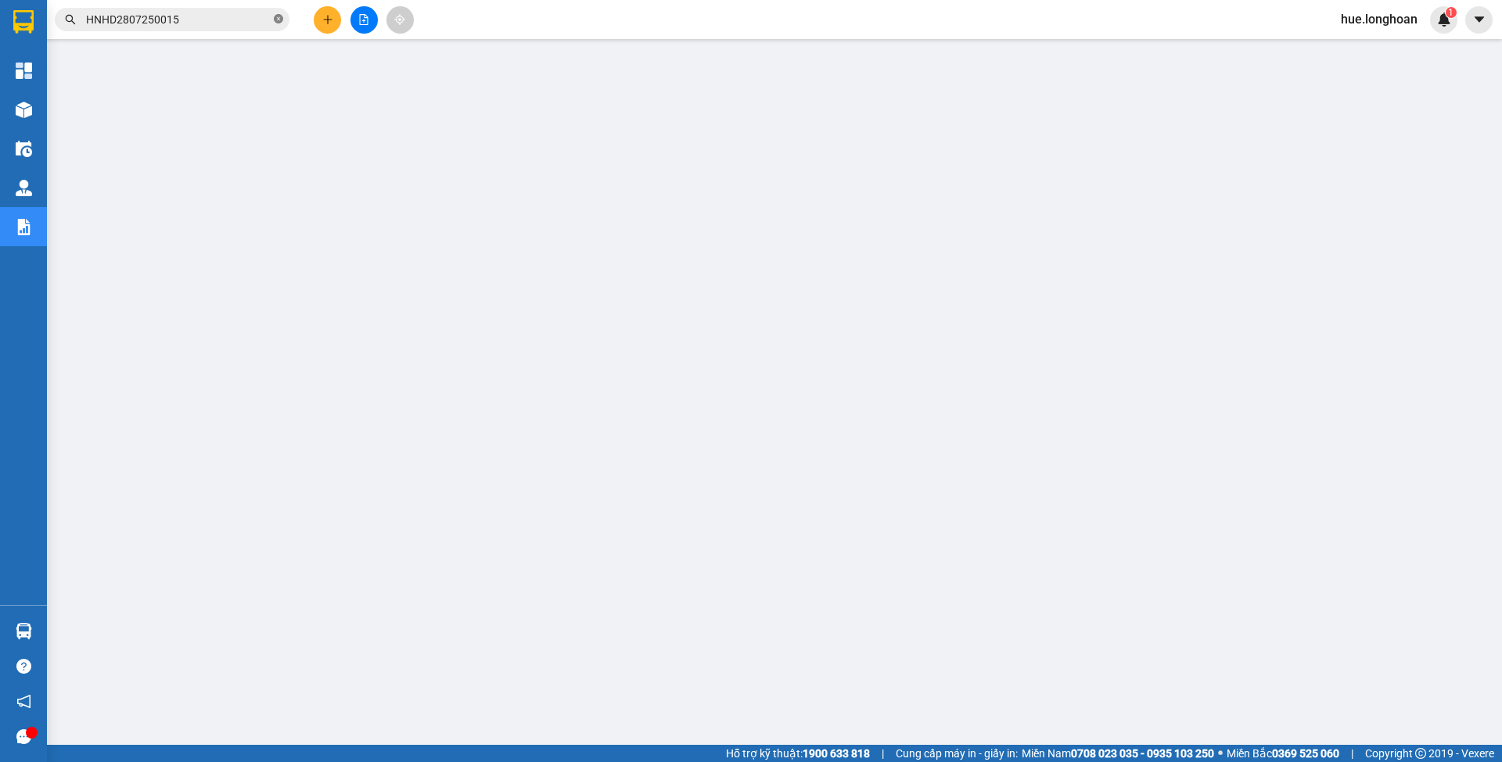
click at [274, 26] on span at bounding box center [278, 20] width 9 height 15
paste input "HNVD2907250040"
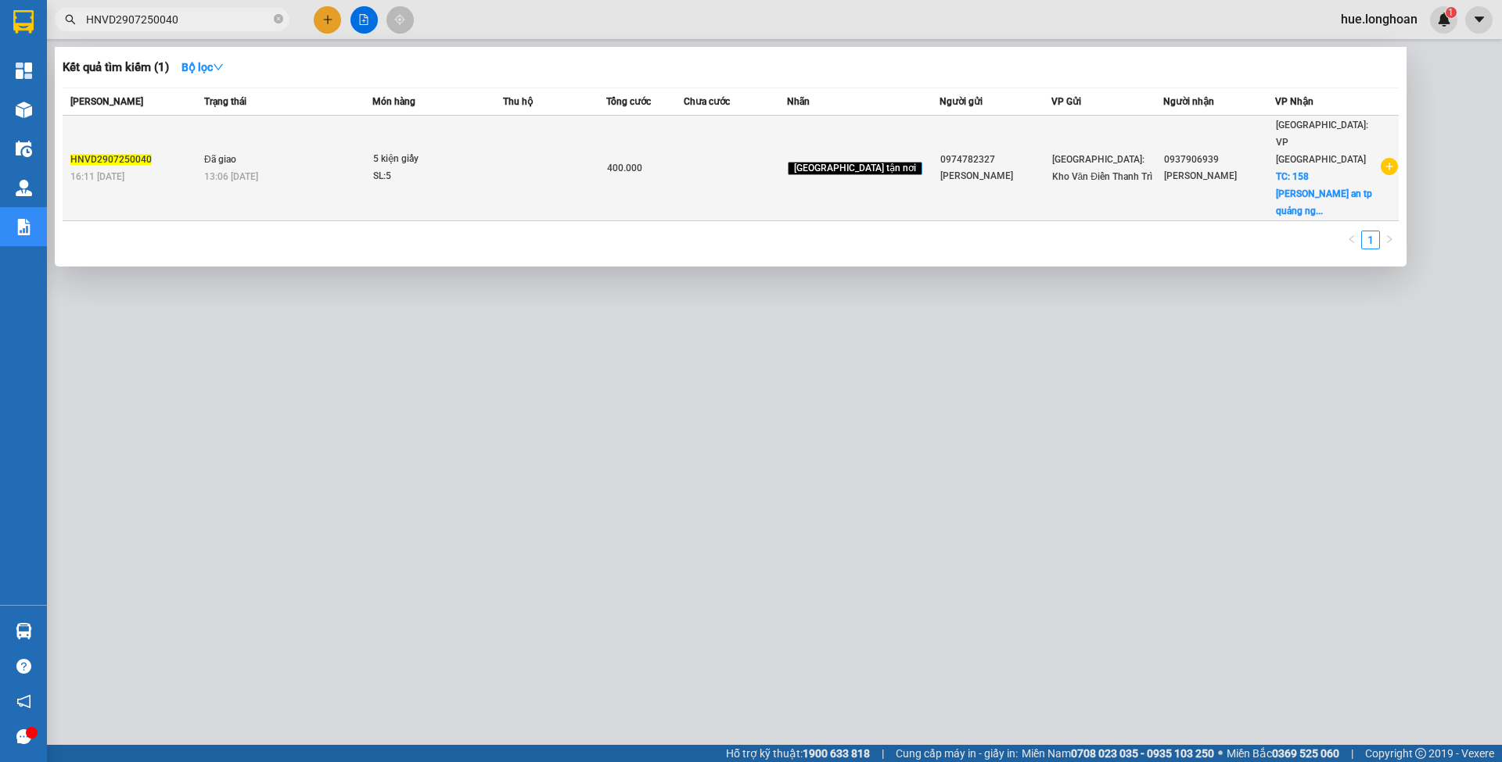
type input "HNVD2907250040"
click at [787, 166] on td at bounding box center [734, 169] width 103 height 106
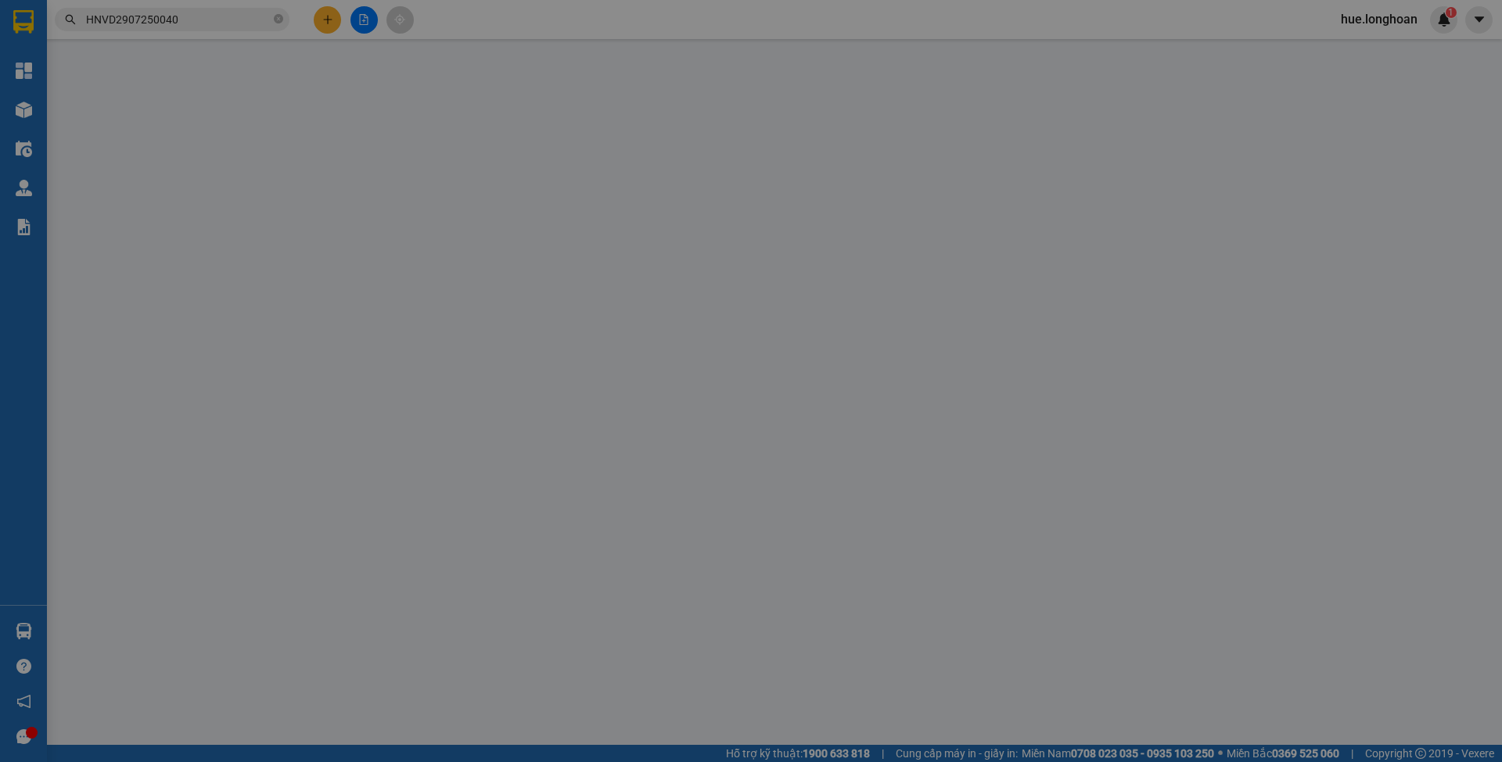
type input "0974782327"
type input "[PERSON_NAME]"
type input "0937906939"
type input "[PERSON_NAME]"
checkbox input "true"
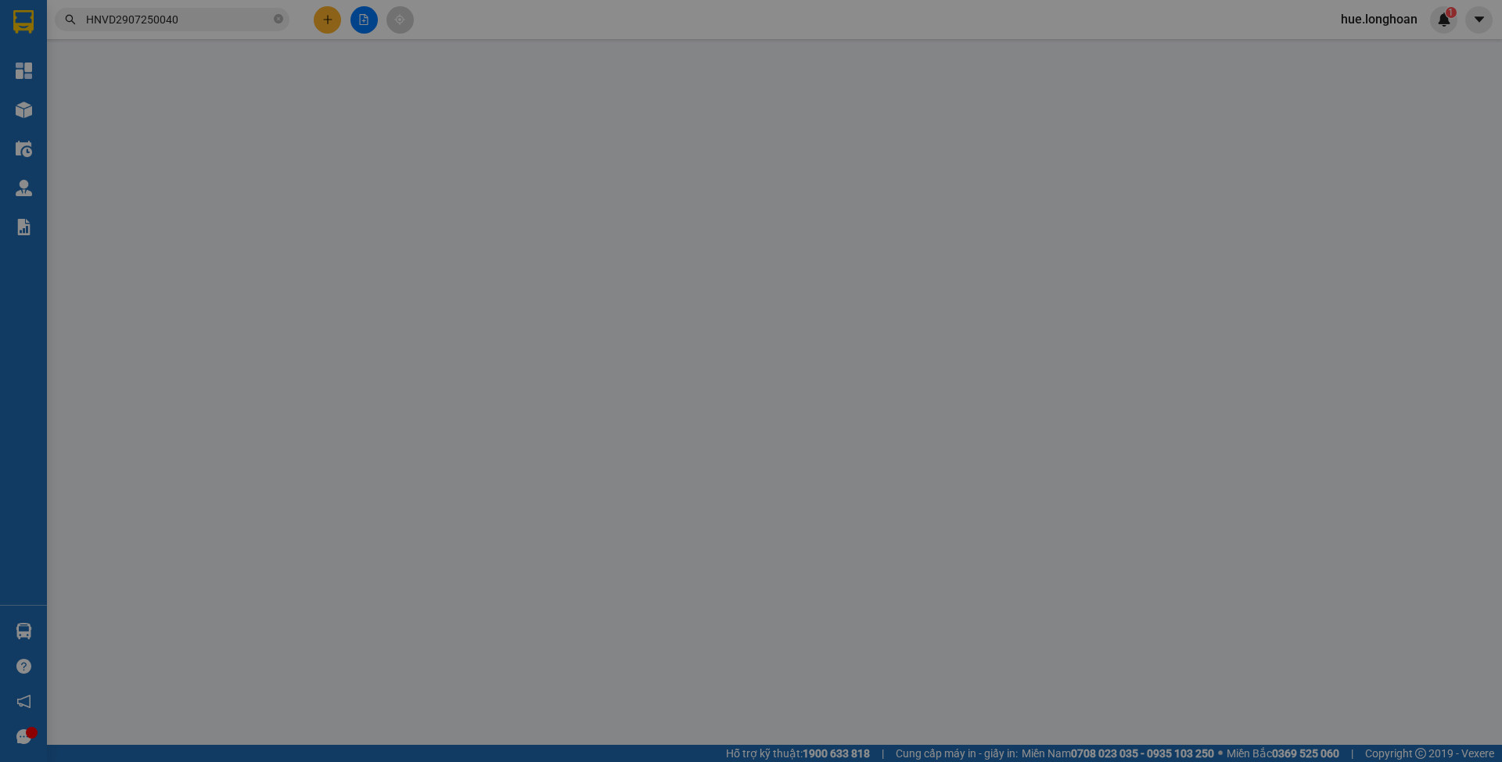
type input "158 [PERSON_NAME] an [GEOGRAPHIC_DATA]"
type input "400.000"
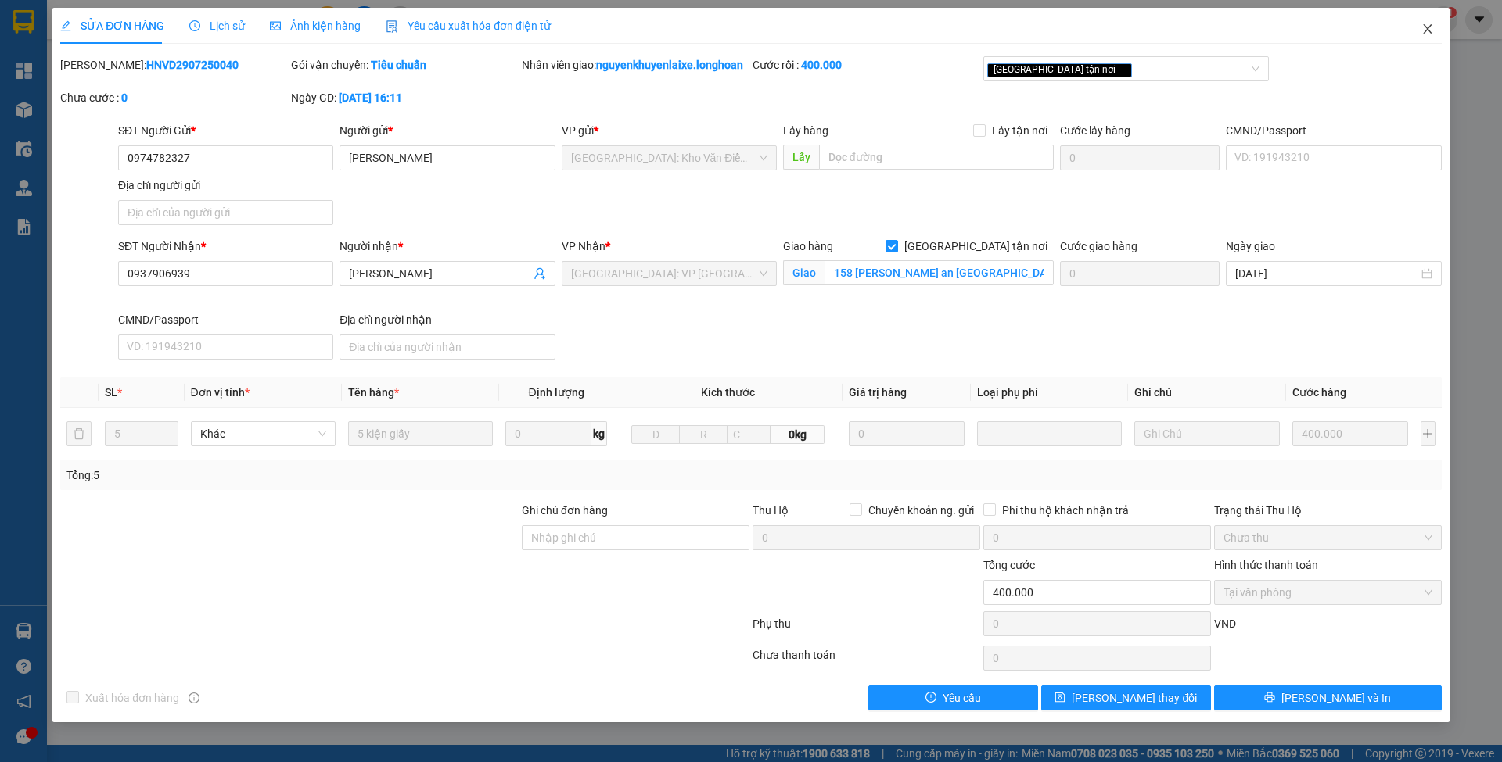
click at [1423, 27] on icon "close" at bounding box center [1427, 29] width 13 height 13
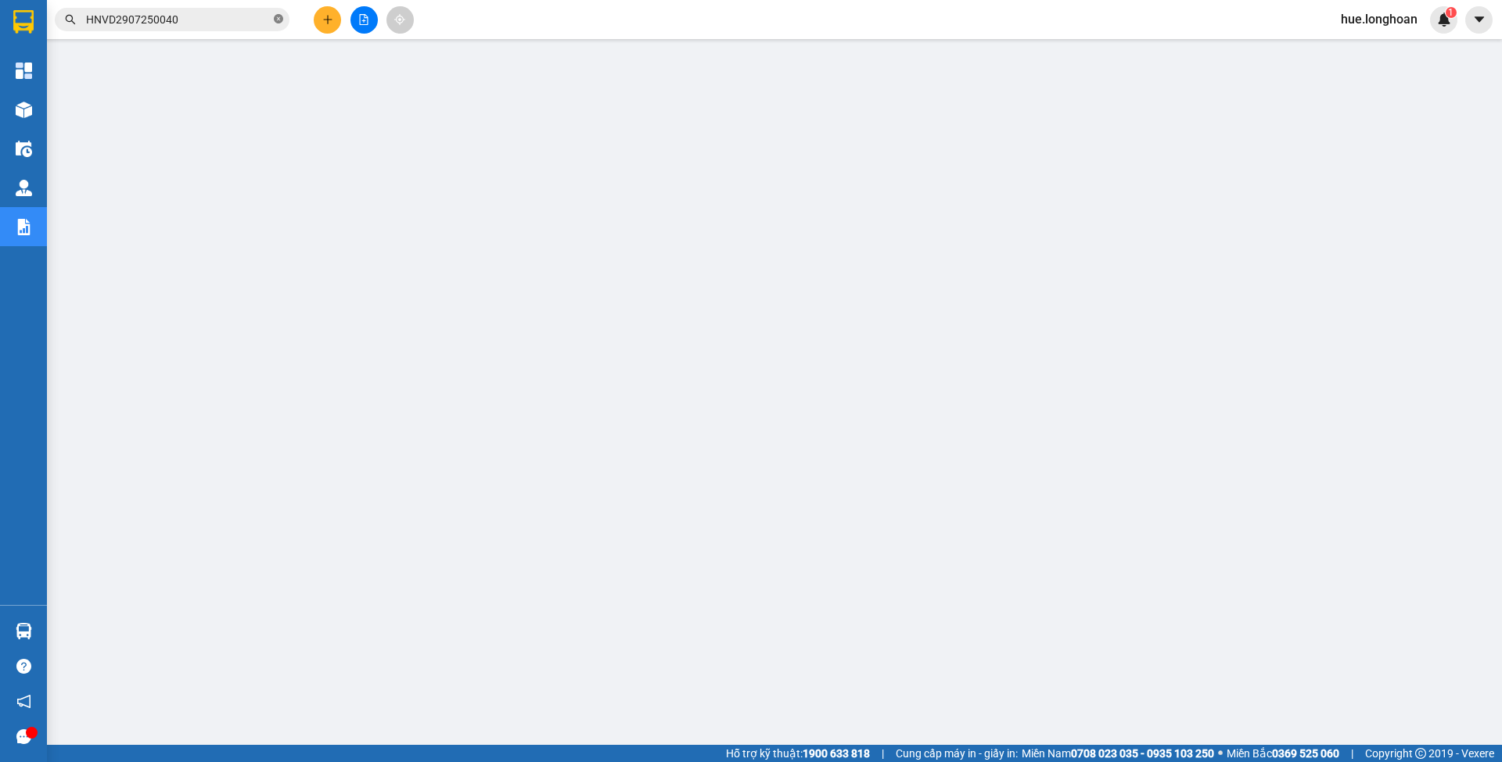
click at [275, 19] on icon "close-circle" at bounding box center [278, 18] width 9 height 9
paste input "SGTB2907250006"
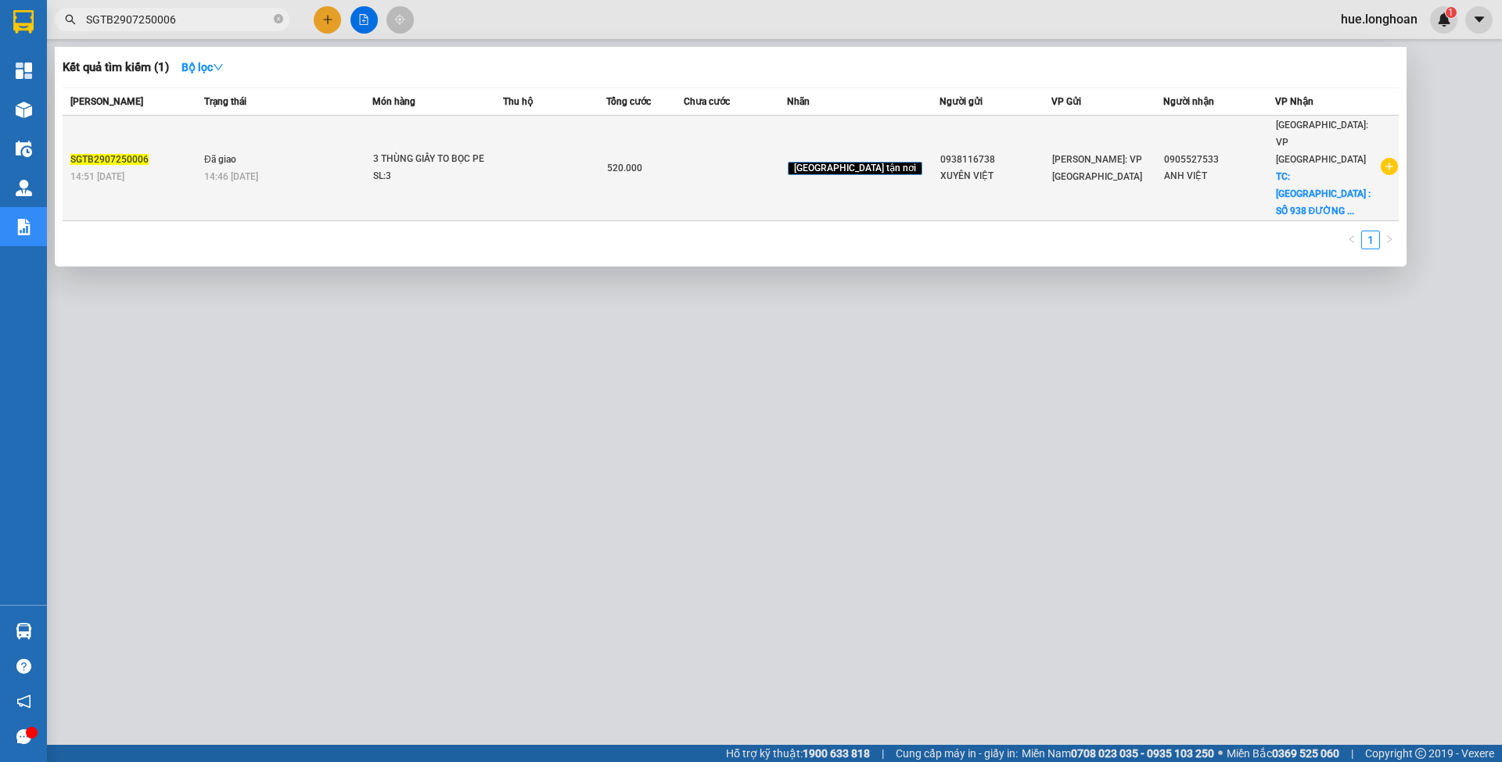
type input "SGTB2907250006"
click at [606, 150] on td at bounding box center [554, 169] width 103 height 106
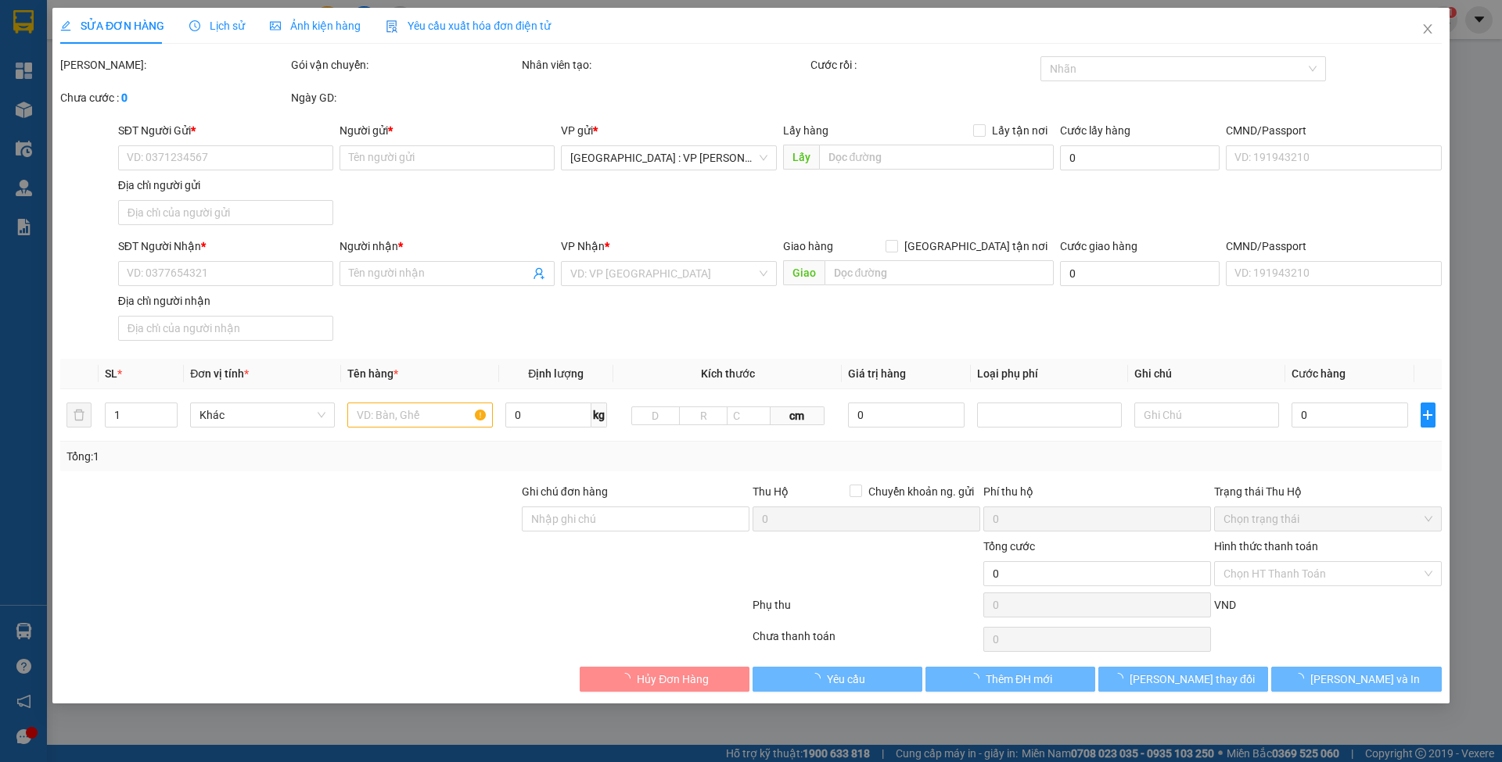
type input "0938116738"
type input "XUYÊN VIỆT"
type input "0905527533"
type input "ANH VIỆT"
checkbox input "true"
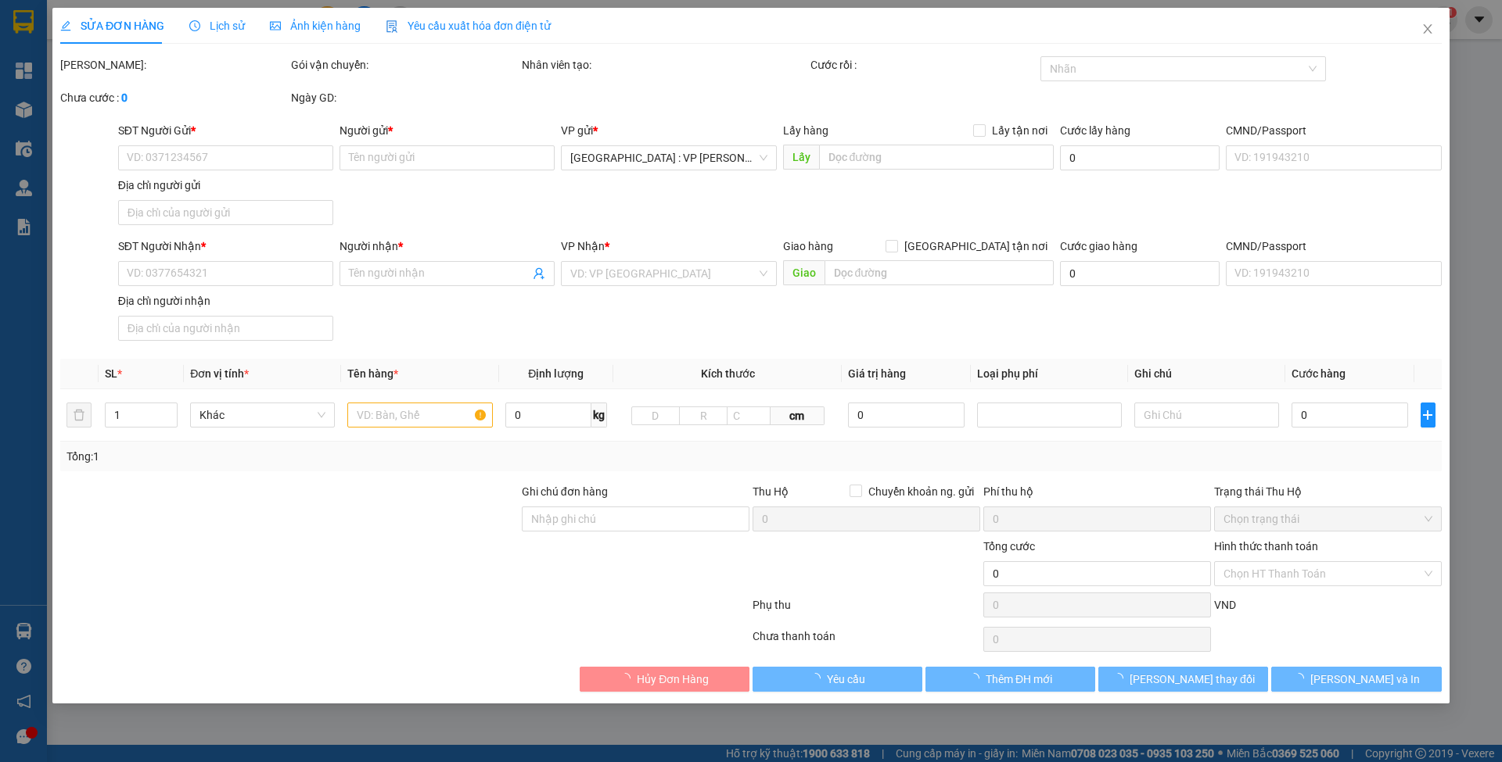
type input "[GEOGRAPHIC_DATA] : [STREET_ADDRESS]"
type input "NHẬN NGUYÊN KIỆN GIAO NGUYÊN KIỆN, HƯ VỠ K ĐỀN"
type input "520.000"
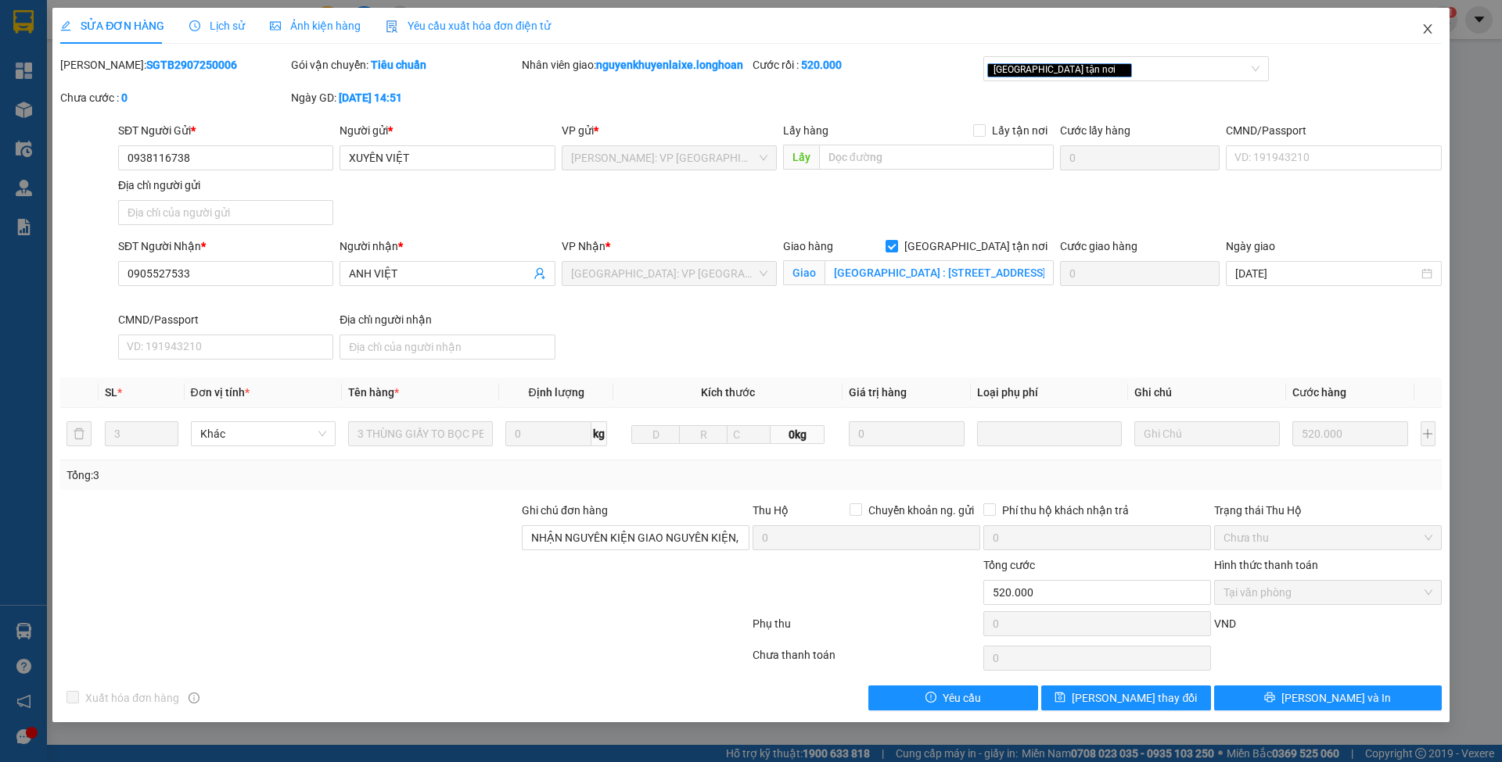
click at [1433, 25] on icon "close" at bounding box center [1427, 29] width 13 height 13
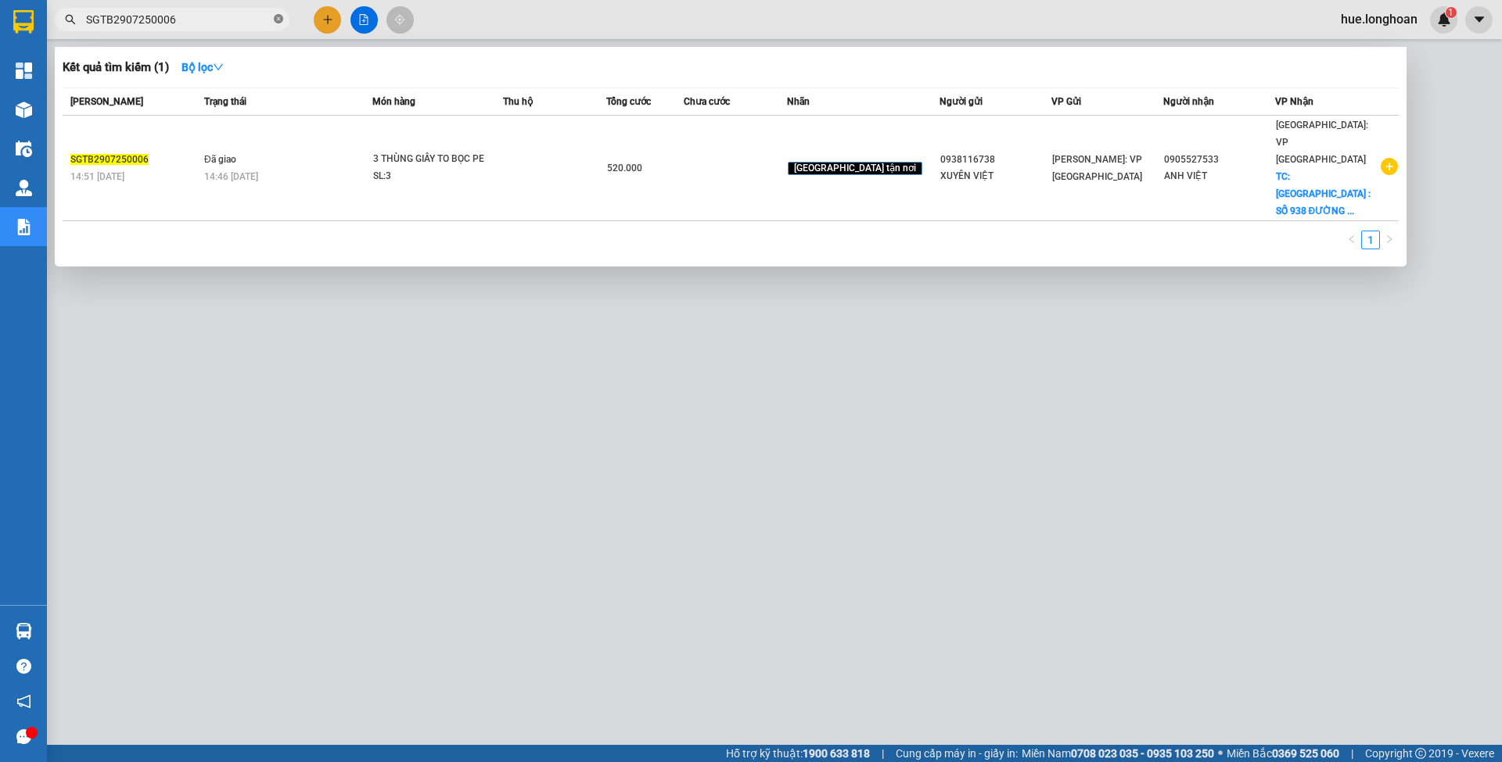
click at [281, 20] on icon "close-circle" at bounding box center [278, 18] width 9 height 9
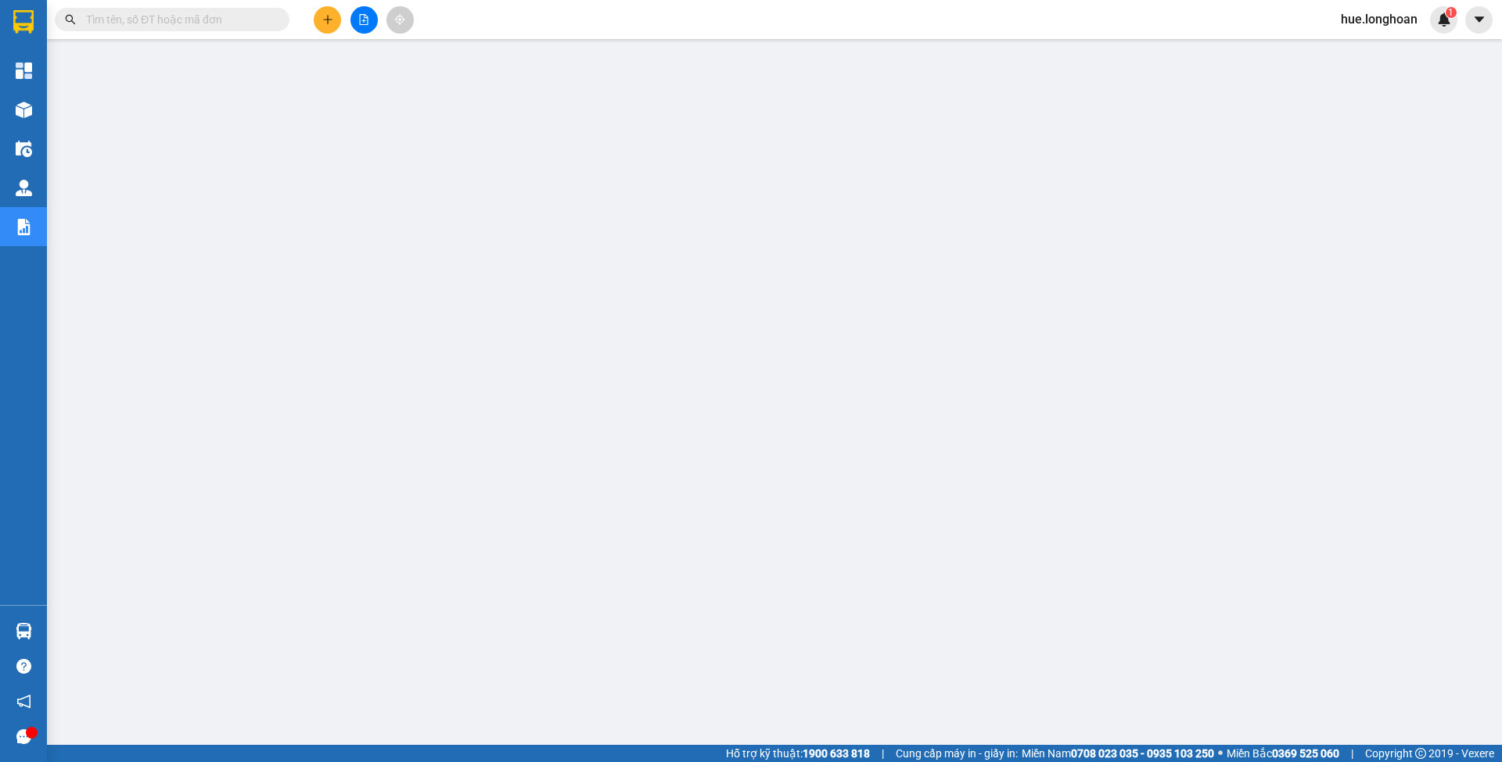
paste input "SGTB2907250006"
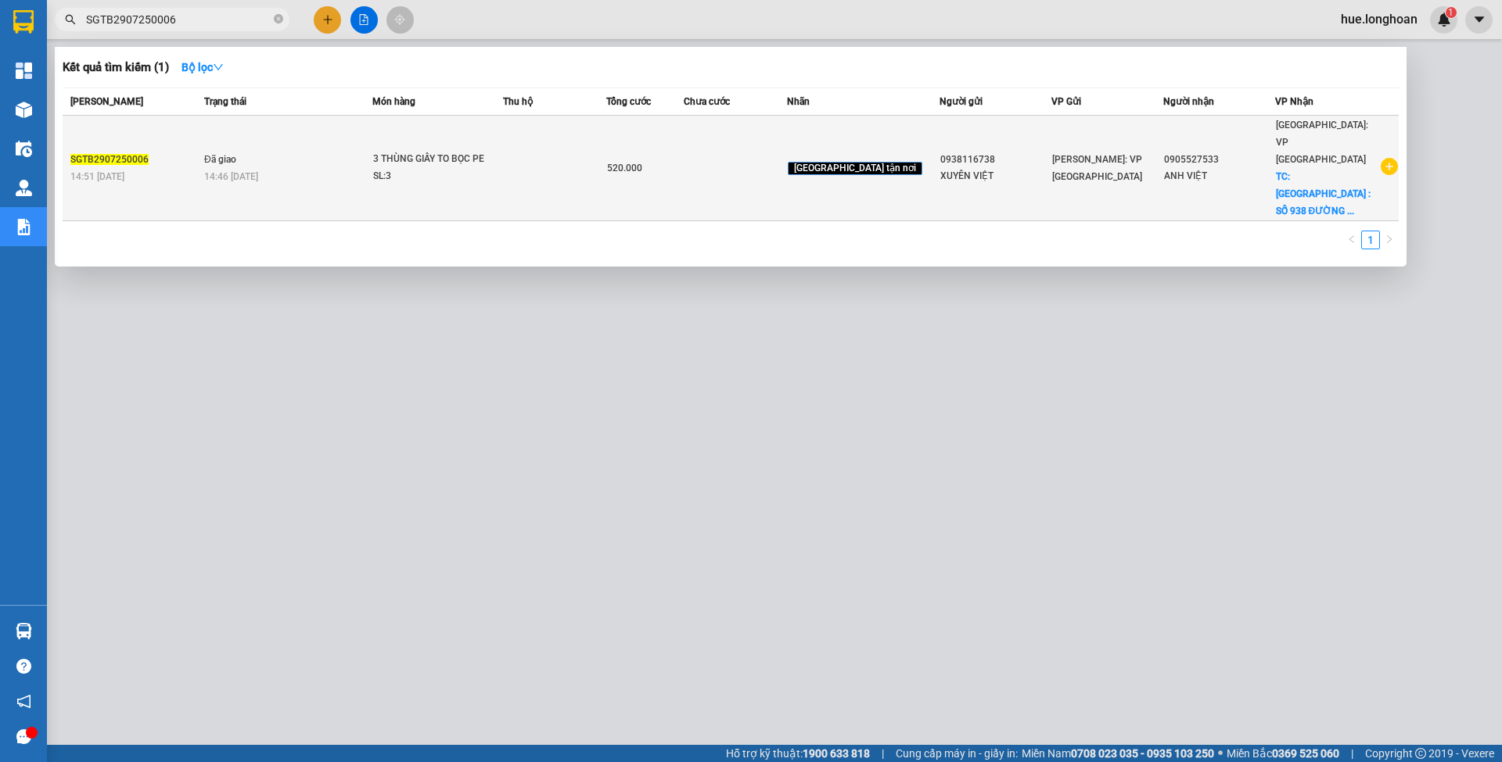
type input "SGTB2907250006"
click at [751, 159] on td at bounding box center [734, 169] width 103 height 106
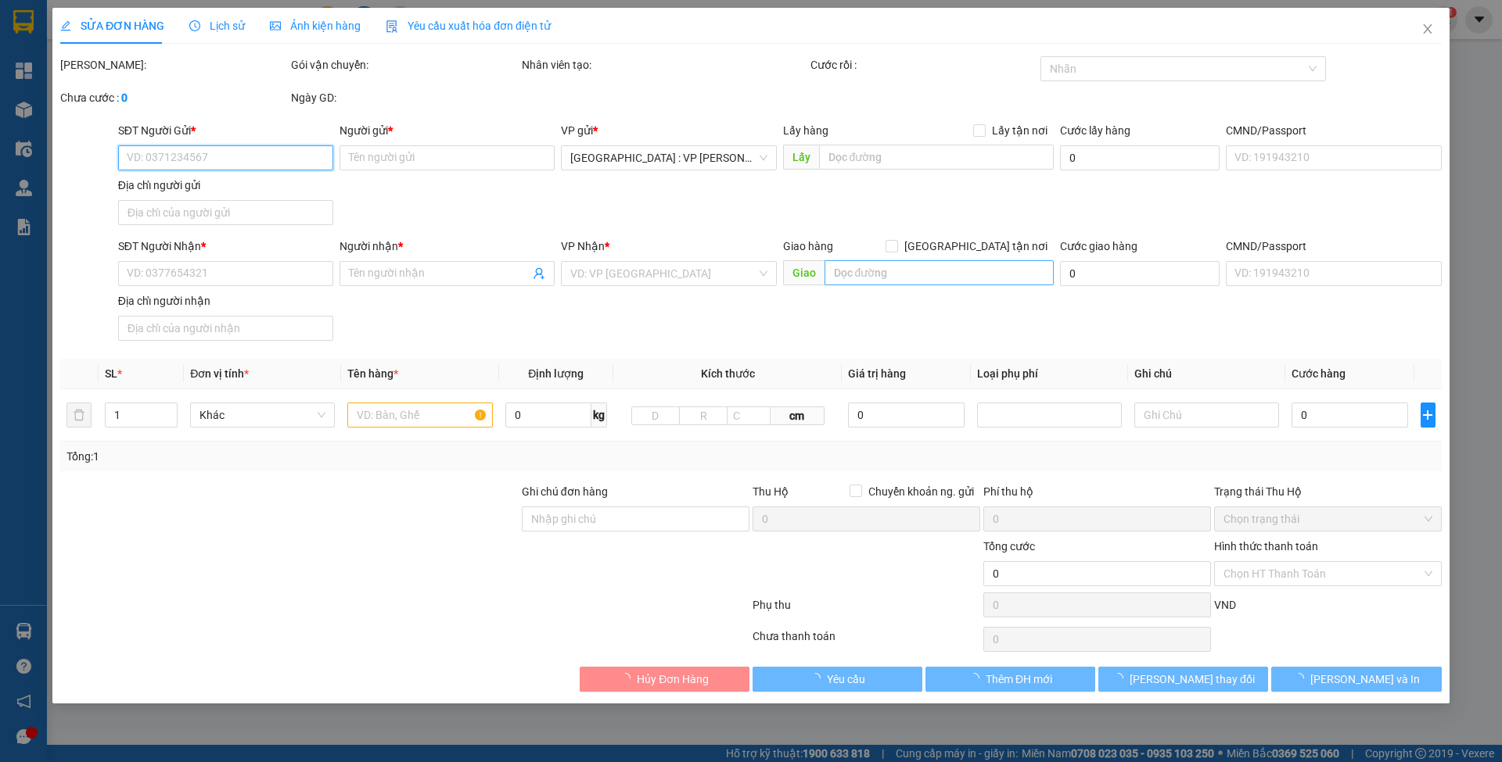
type input "0938116738"
type input "XUYÊN VIỆT"
type input "0905527533"
type input "ANH VIỆT"
checkbox input "true"
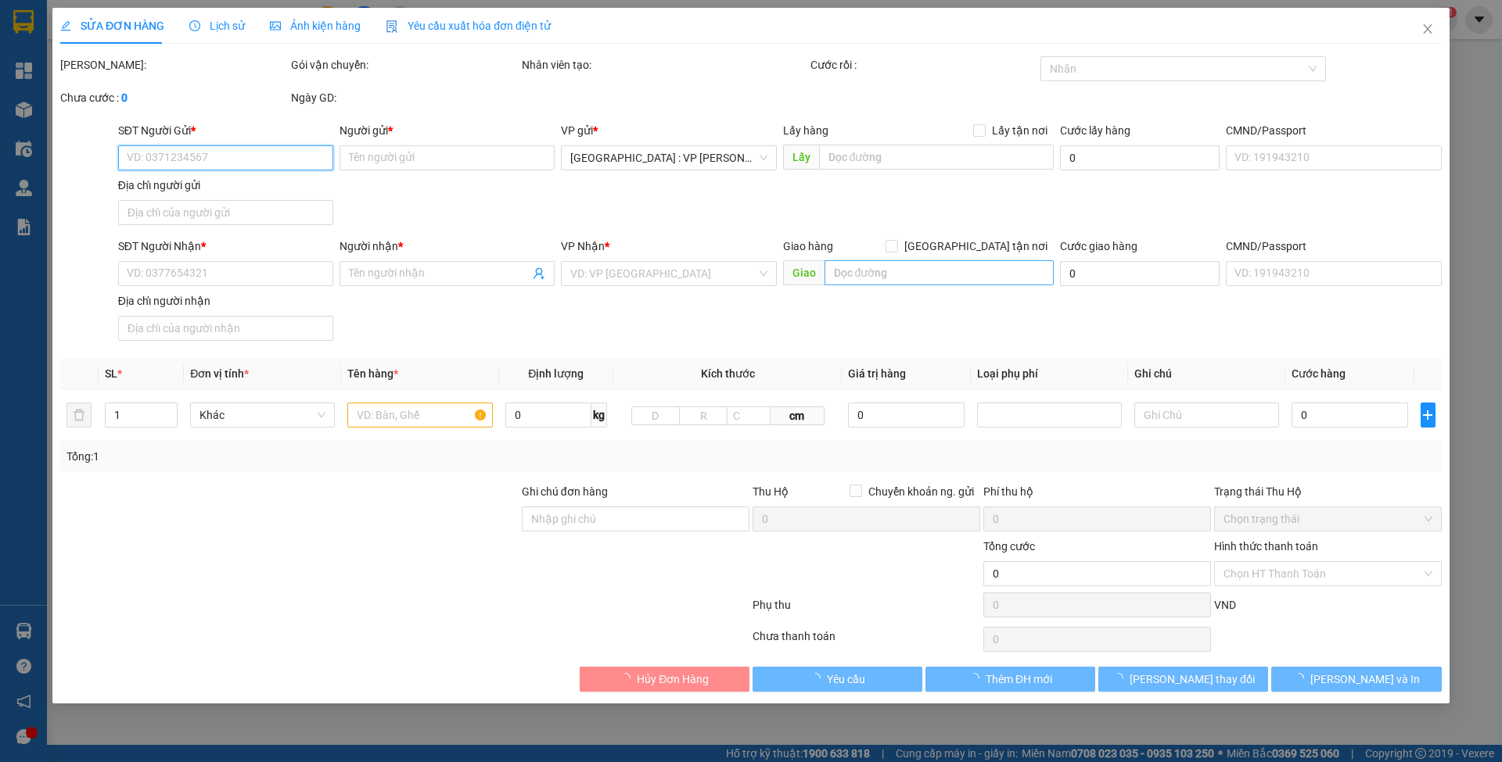
type input "[GEOGRAPHIC_DATA] : [STREET_ADDRESS]"
type input "NHẬN NGUYÊN KIỆN GIAO NGUYÊN KIỆN, HƯ VỠ K ĐỀN"
type input "520.000"
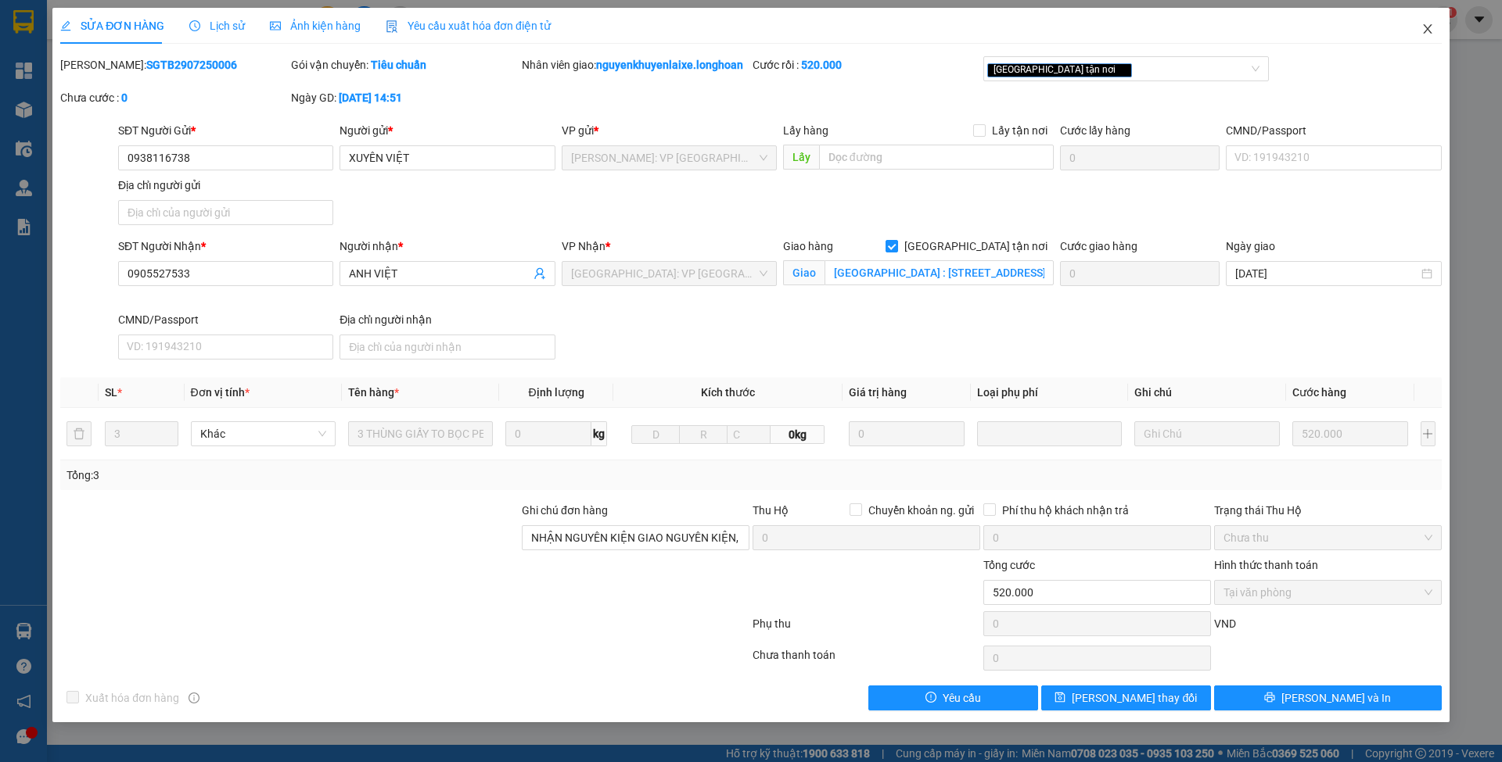
click at [1430, 31] on icon "close" at bounding box center [1427, 29] width 13 height 13
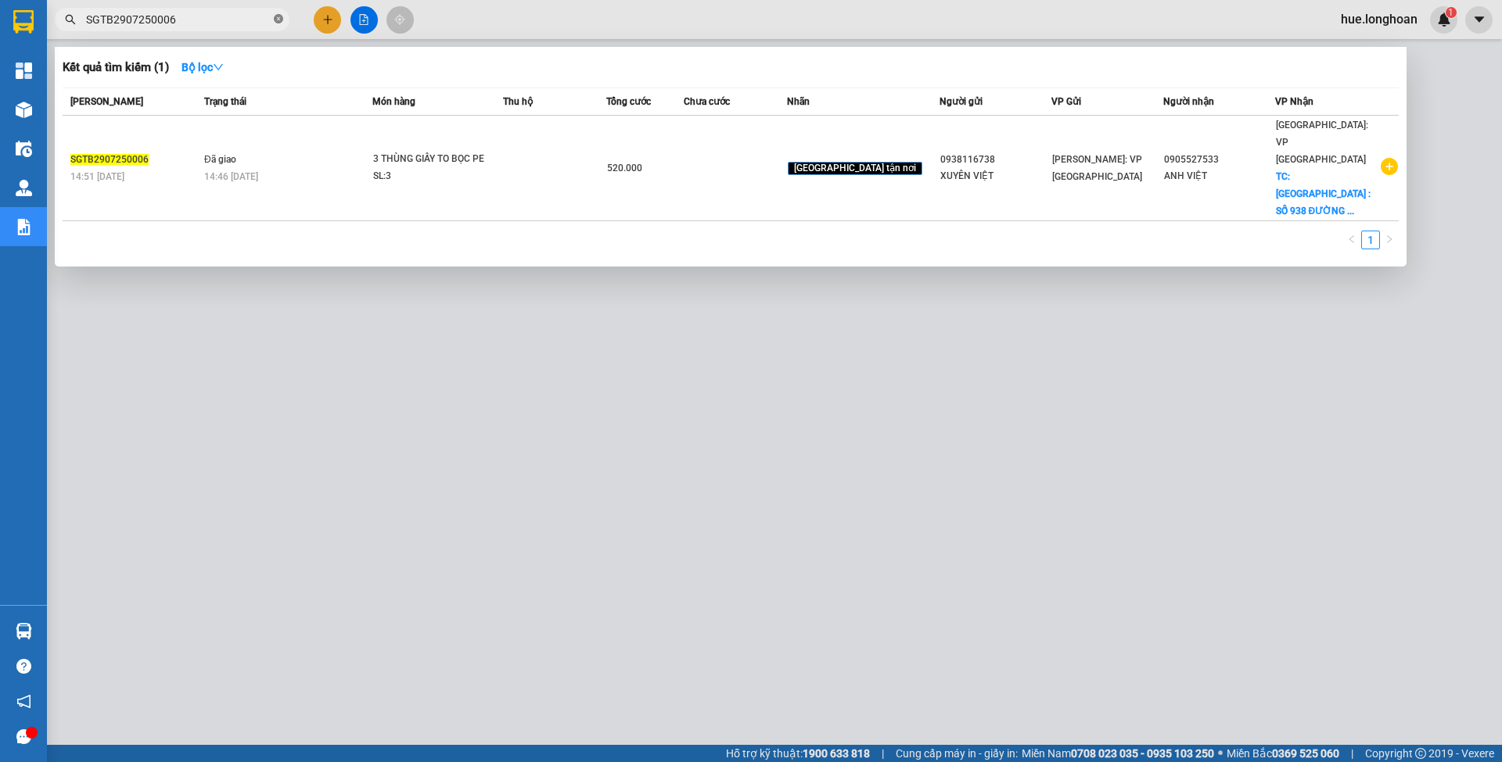
click at [280, 16] on icon "close-circle" at bounding box center [278, 18] width 9 height 9
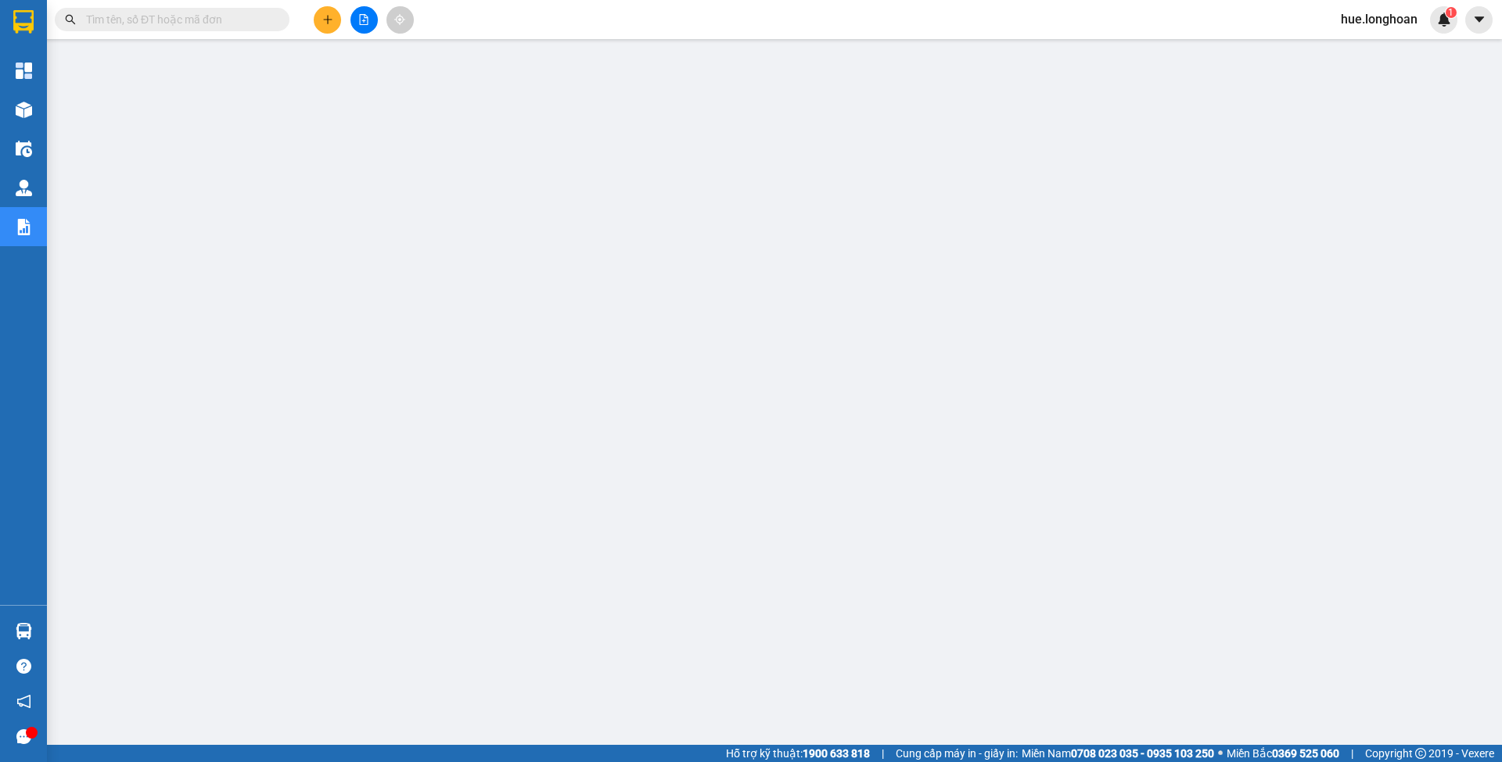
paste input "HCMQ92307250010"
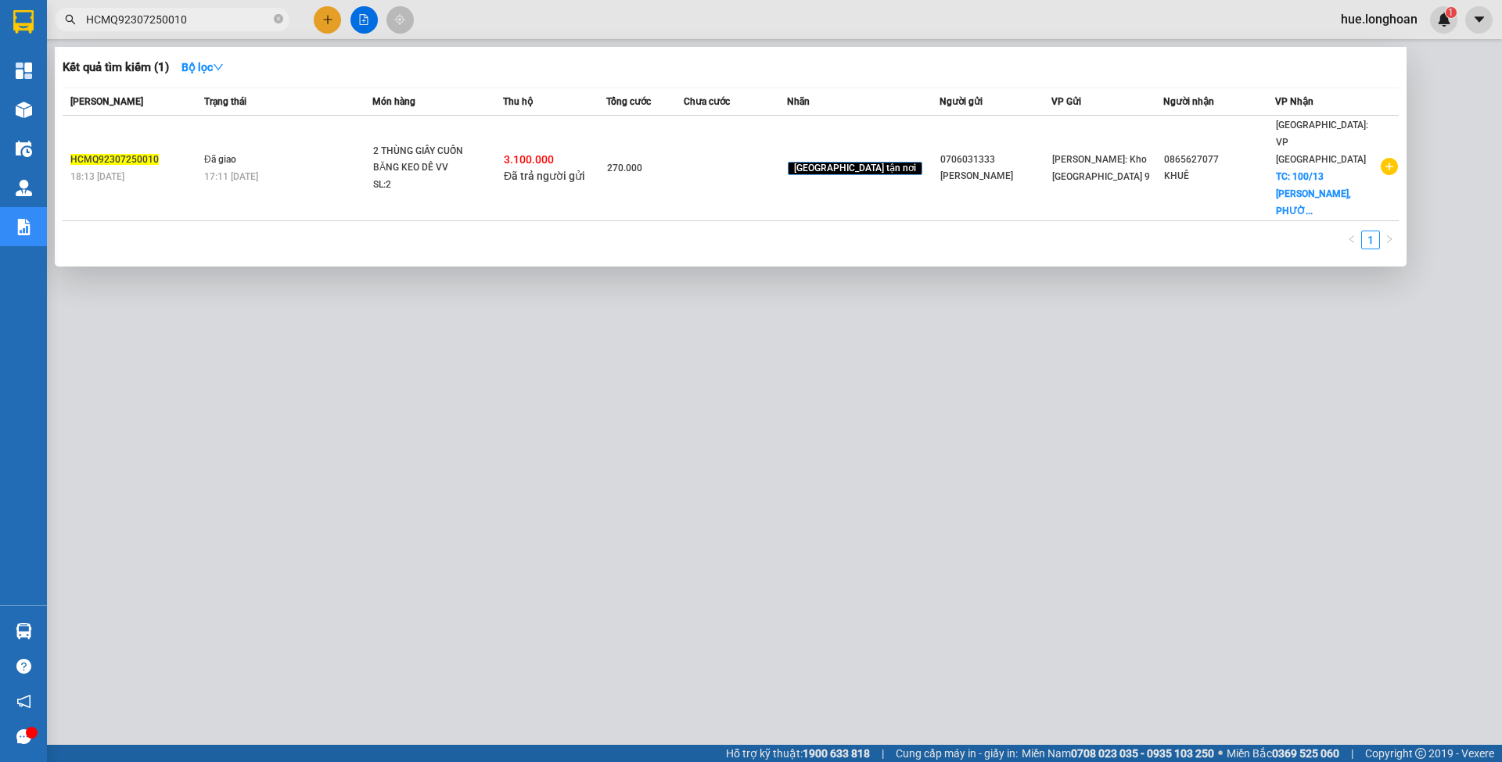
type input "HCMQ92307250010"
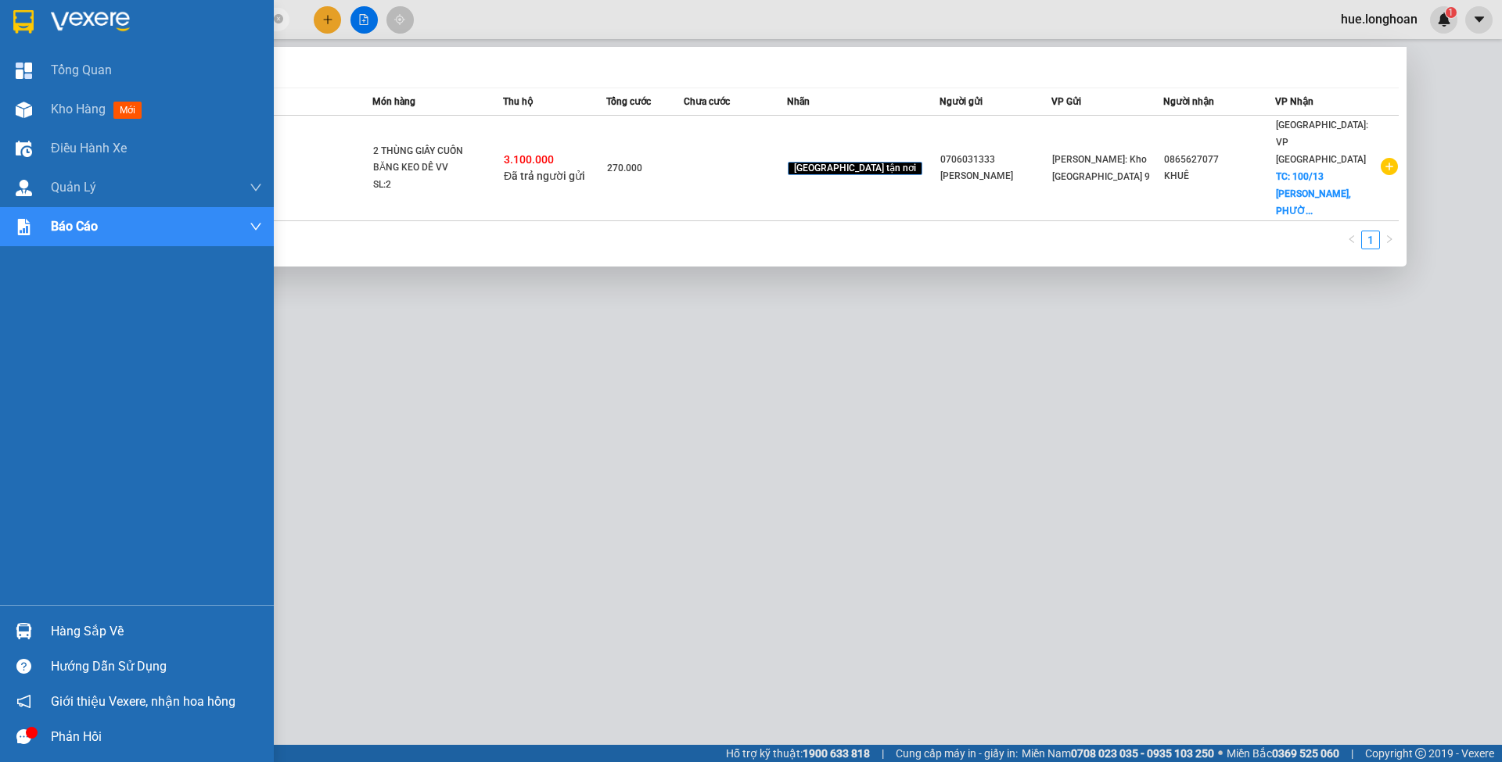
click at [8, 17] on div at bounding box center [137, 25] width 274 height 51
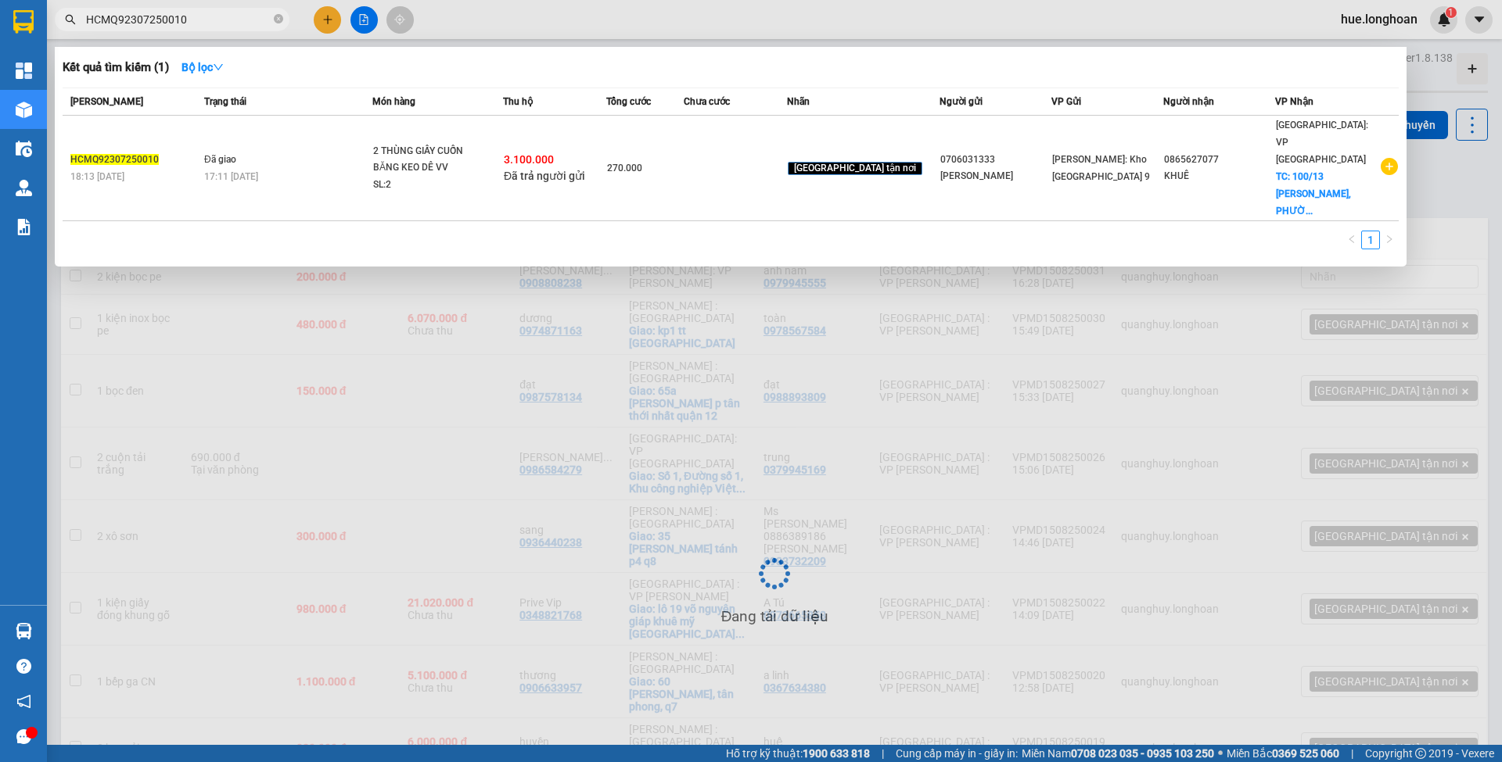
drag, startPoint x: 467, startPoint y: 27, endPoint x: 424, endPoint y: 29, distance: 43.1
click at [466, 27] on div at bounding box center [751, 381] width 1502 height 762
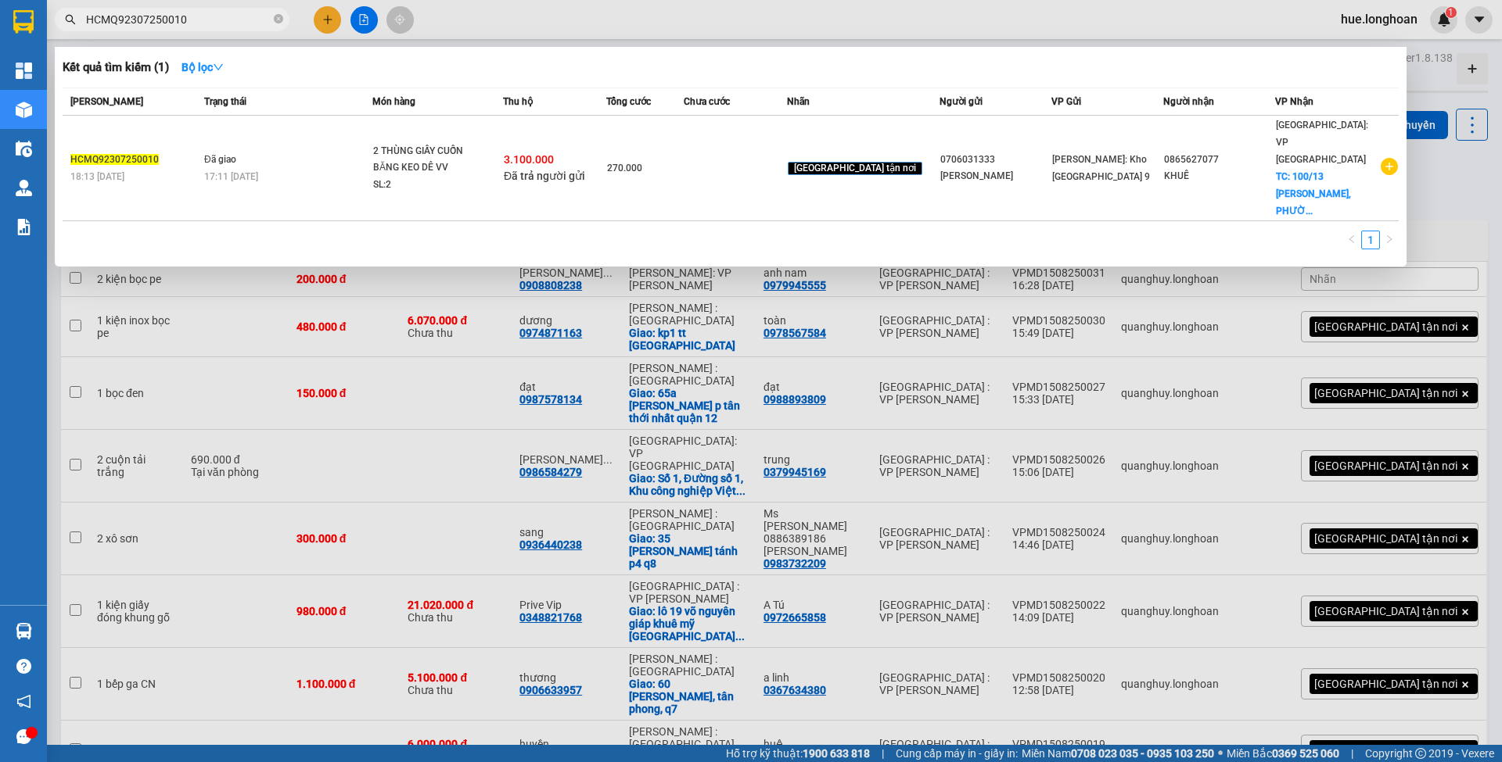
click at [271, 22] on span "HCMQ92307250010" at bounding box center [172, 19] width 235 height 23
click at [275, 20] on icon "close-circle" at bounding box center [278, 18] width 9 height 9
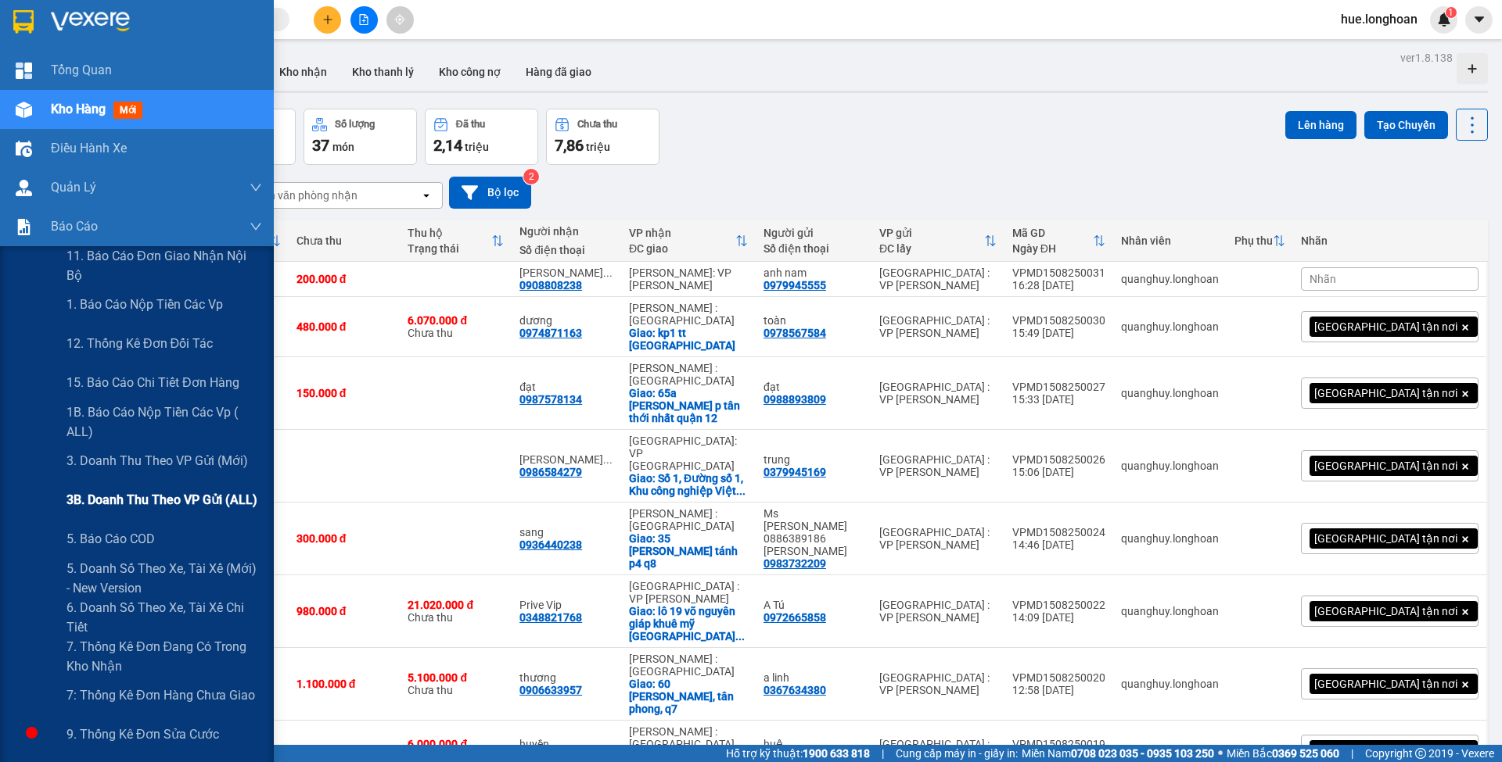
click at [113, 487] on div "3B. Doanh Thu theo VP Gửi (ALL)" at bounding box center [164, 500] width 196 height 39
